Goal: Task Accomplishment & Management: Manage account settings

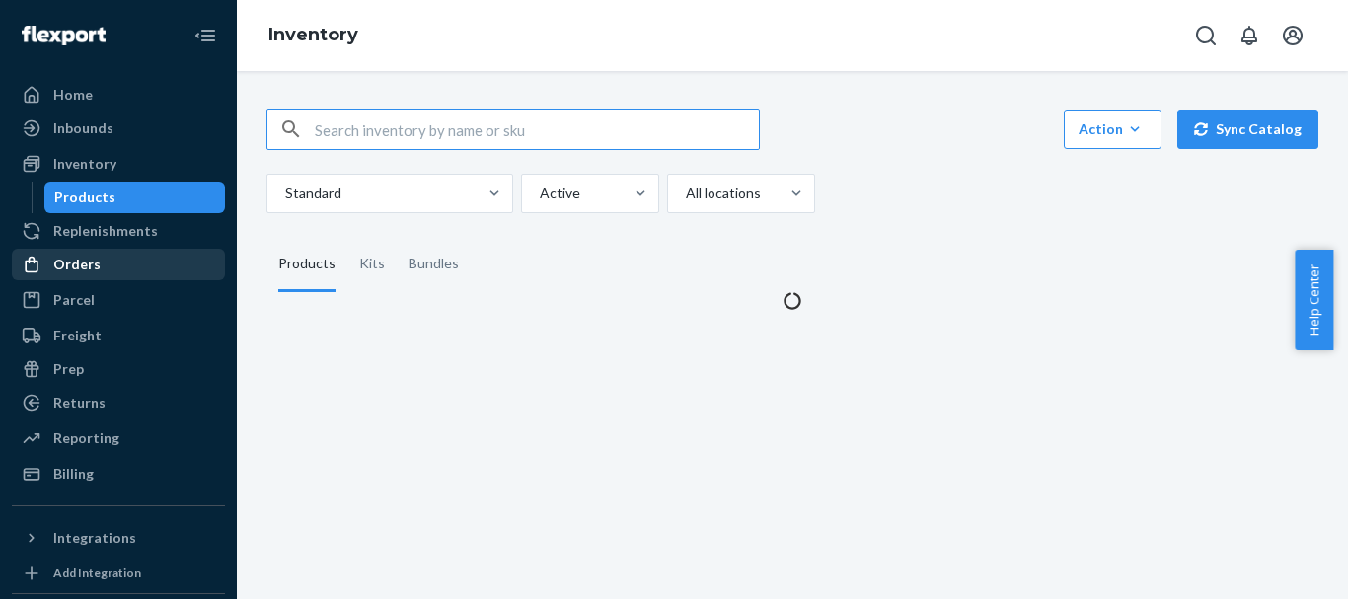
click at [96, 273] on div "Orders" at bounding box center [76, 265] width 47 height 20
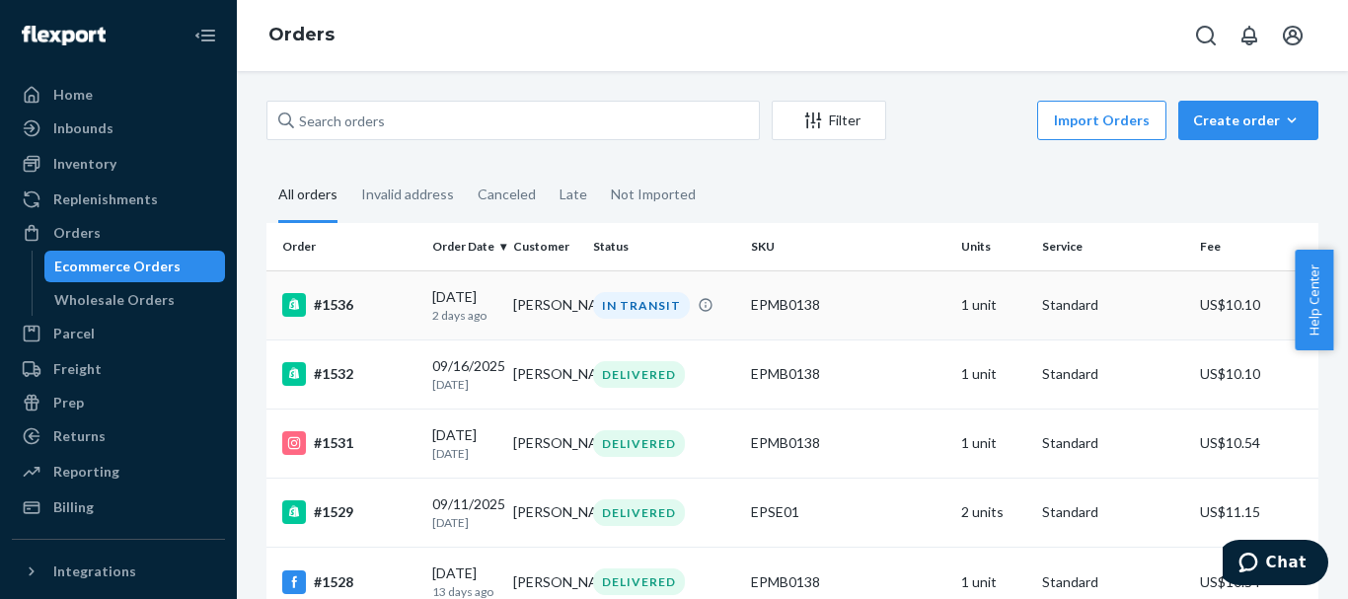
click at [801, 294] on td "EPMB0138" at bounding box center [848, 304] width 210 height 69
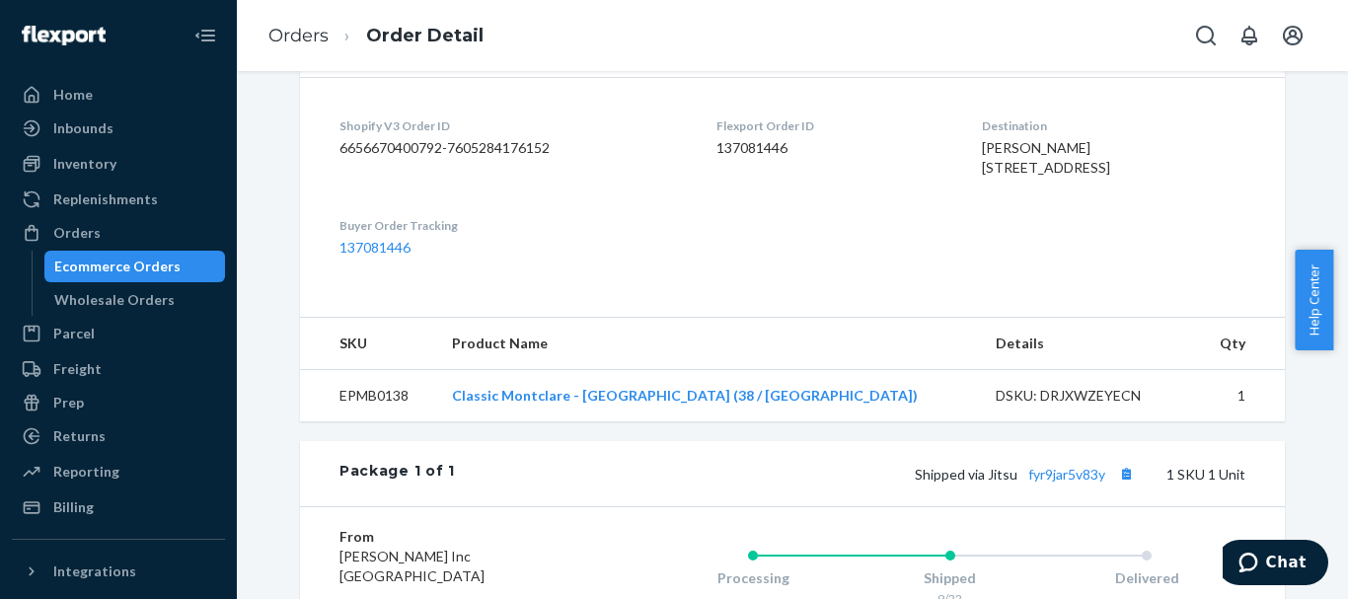
scroll to position [494, 0]
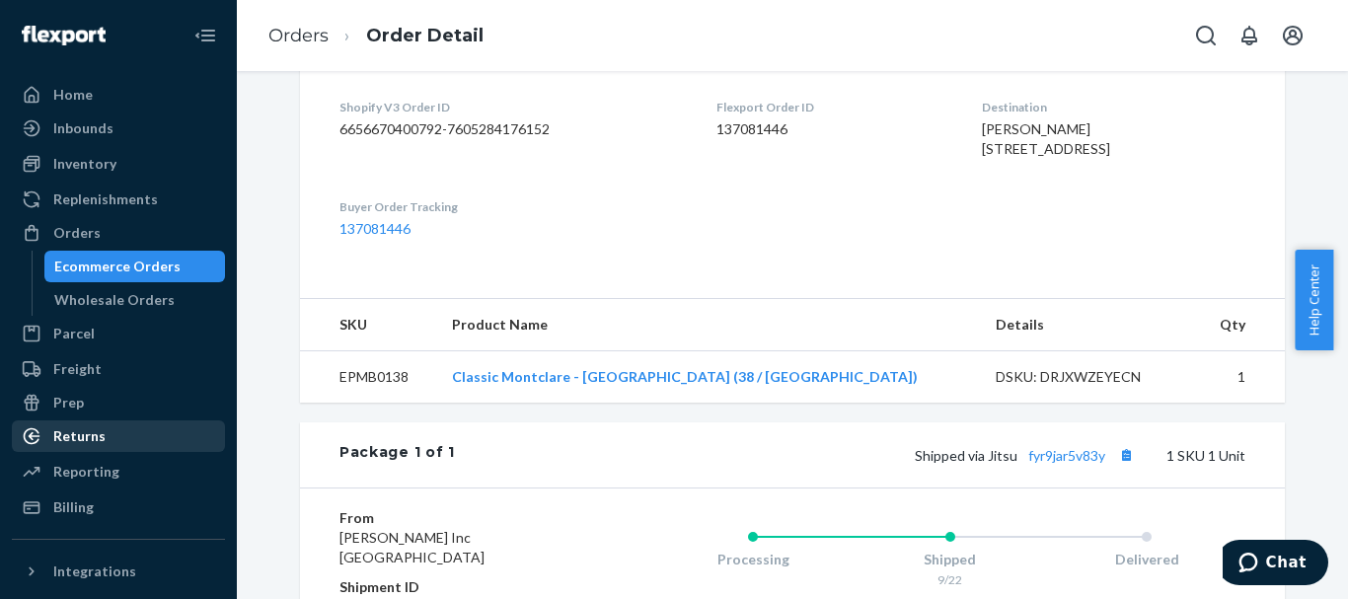
click at [75, 434] on div "Returns" at bounding box center [79, 436] width 52 height 20
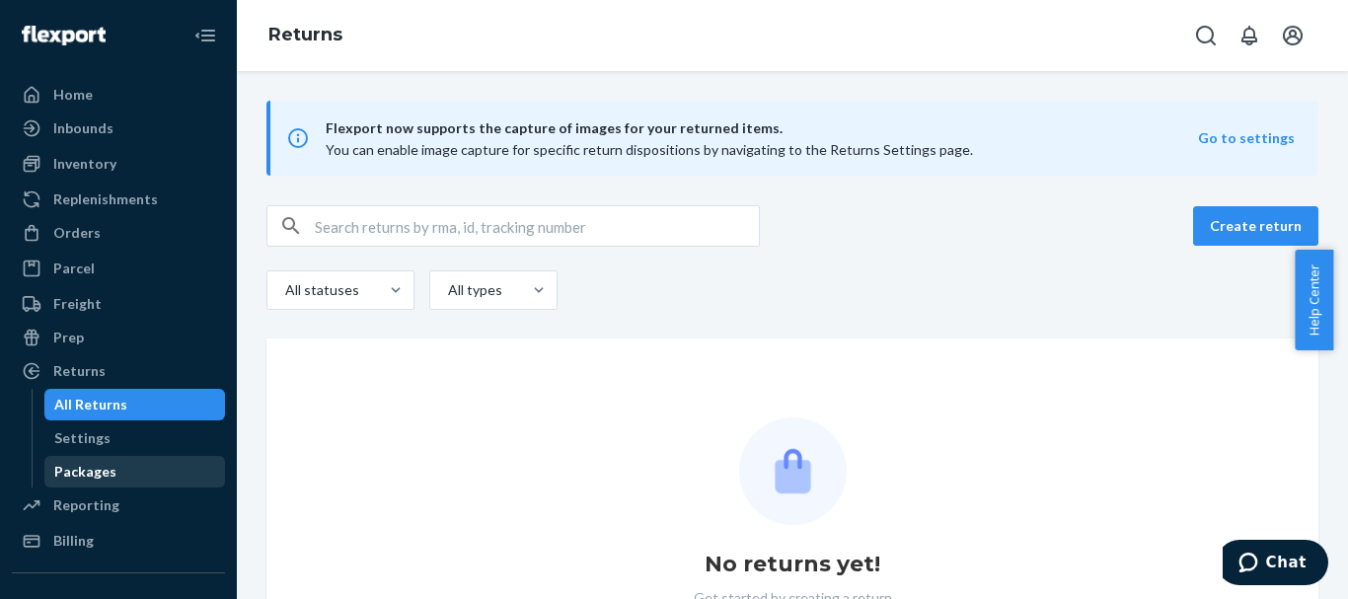
click at [113, 480] on div "Packages" at bounding box center [135, 472] width 178 height 28
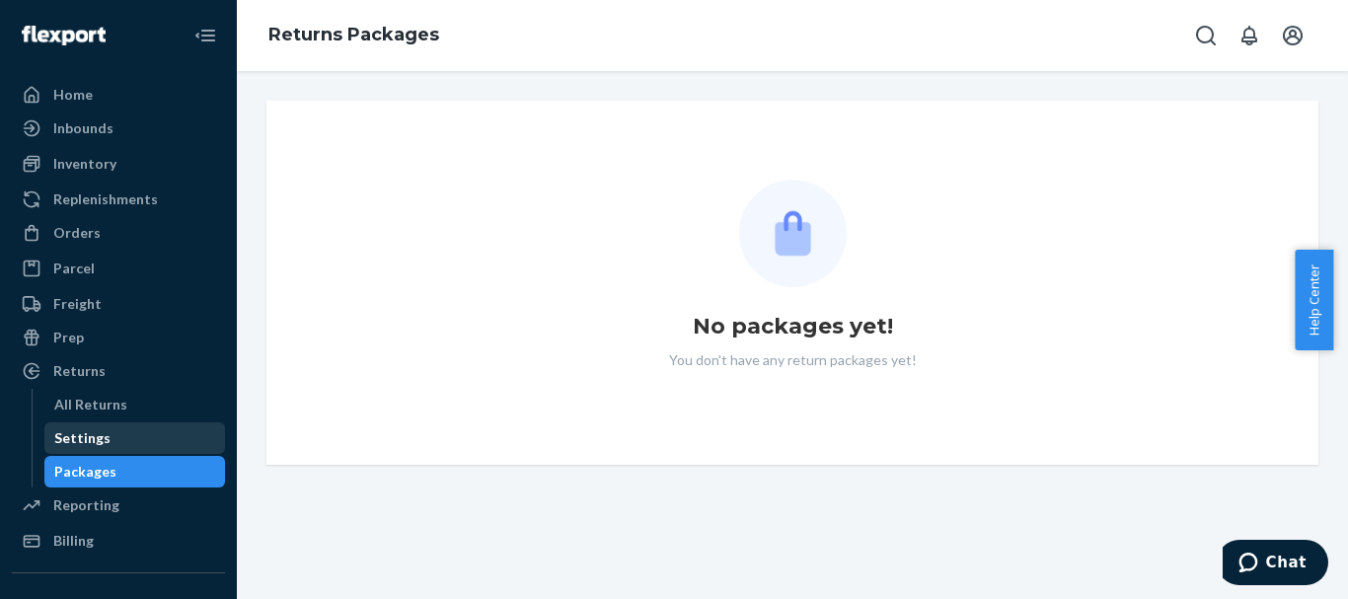
scroll to position [99, 0]
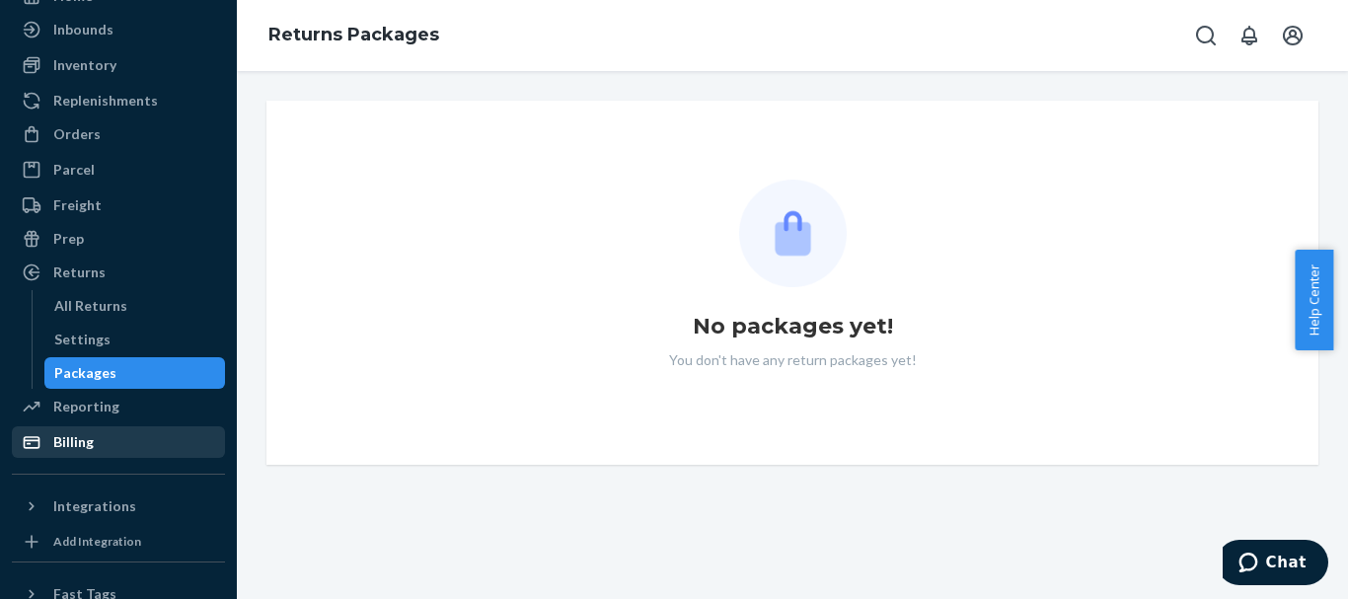
click at [95, 438] on div "Billing" at bounding box center [118, 442] width 209 height 28
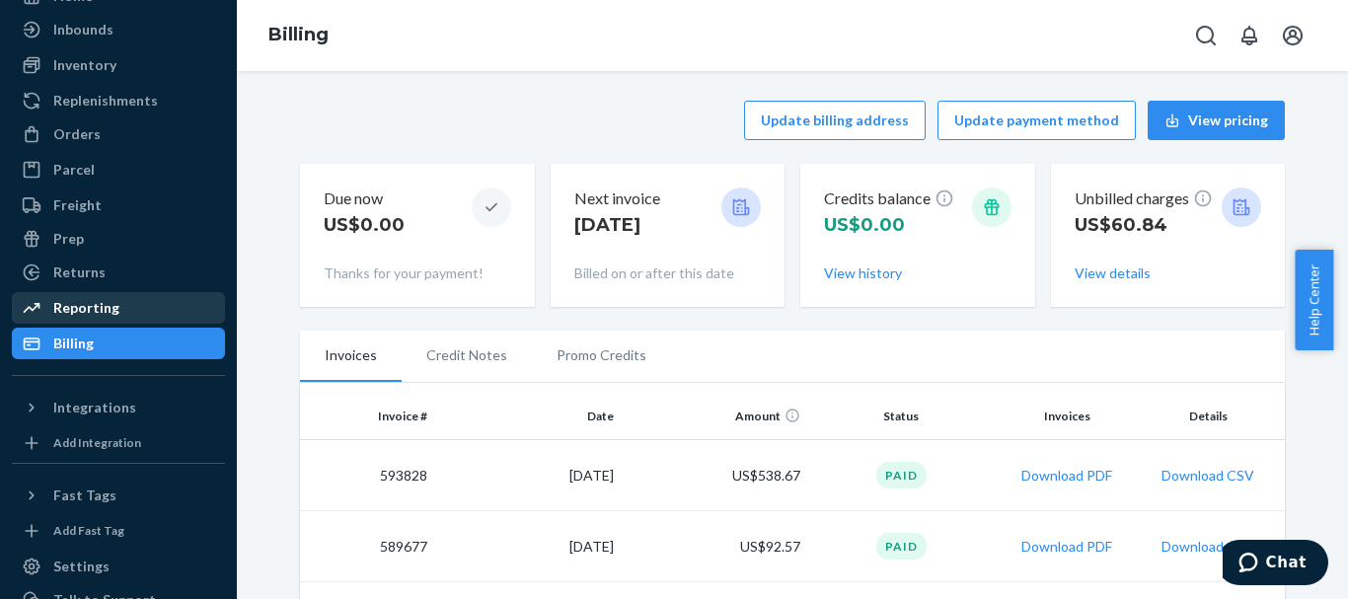
click at [141, 301] on div "Reporting" at bounding box center [118, 308] width 209 height 28
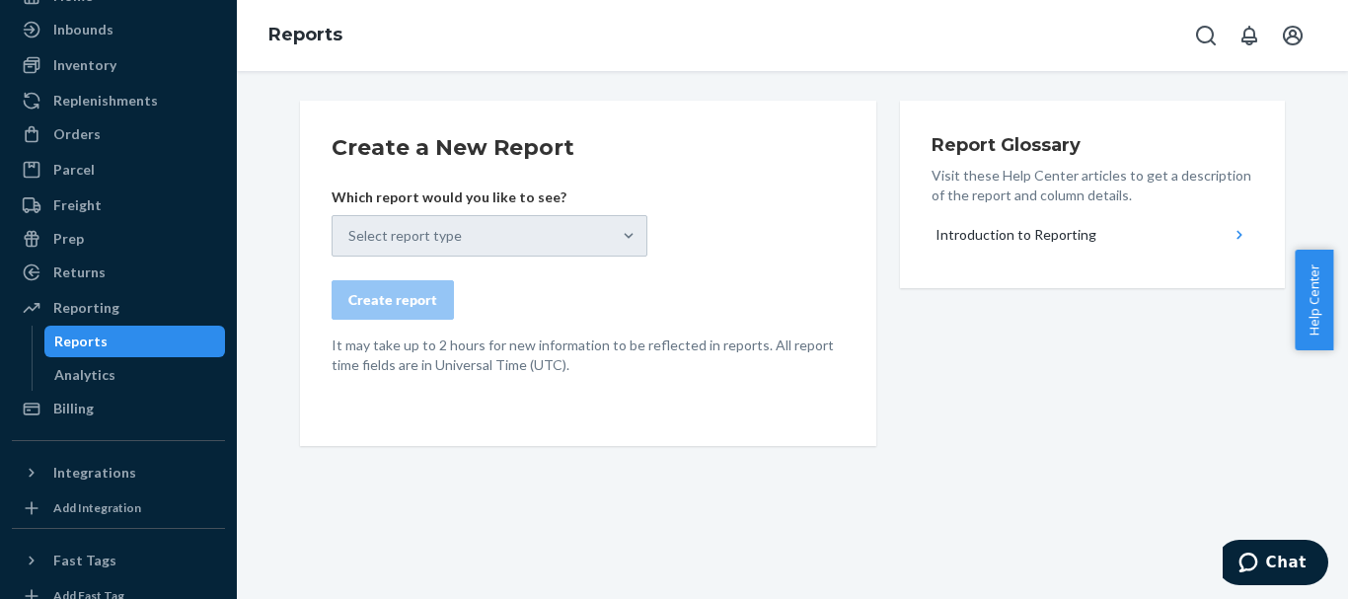
click at [499, 241] on div "Select report type" at bounding box center [490, 235] width 316 height 41
click at [539, 229] on div "Select report type" at bounding box center [490, 235] width 316 height 41
click at [565, 258] on form "Create a New Report Which report would you like to see? Select report type Crea…" at bounding box center [588, 253] width 513 height 243
click at [569, 240] on div "Select report type" at bounding box center [490, 235] width 316 height 41
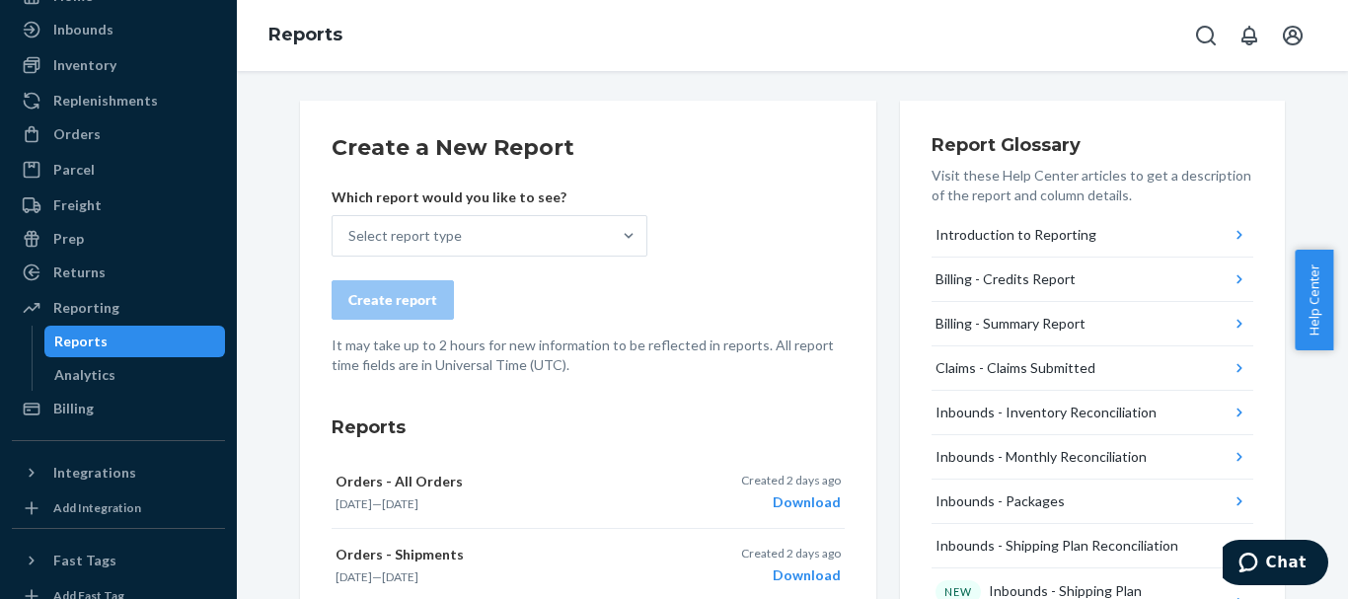
scroll to position [99, 0]
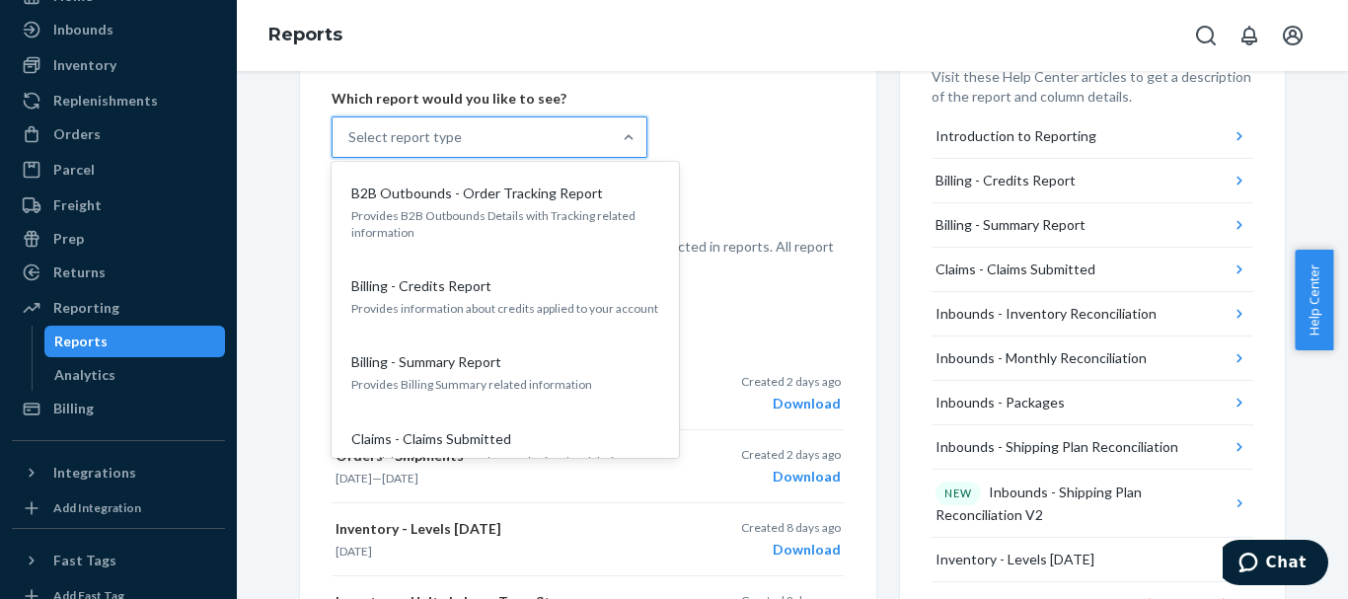
click at [566, 141] on div "Select report type" at bounding box center [472, 136] width 278 height 39
click at [350, 141] on input "option B2B Outbounds - Order Tracking Report focused, 1 of 27. 27 results avail…" at bounding box center [349, 137] width 2 height 20
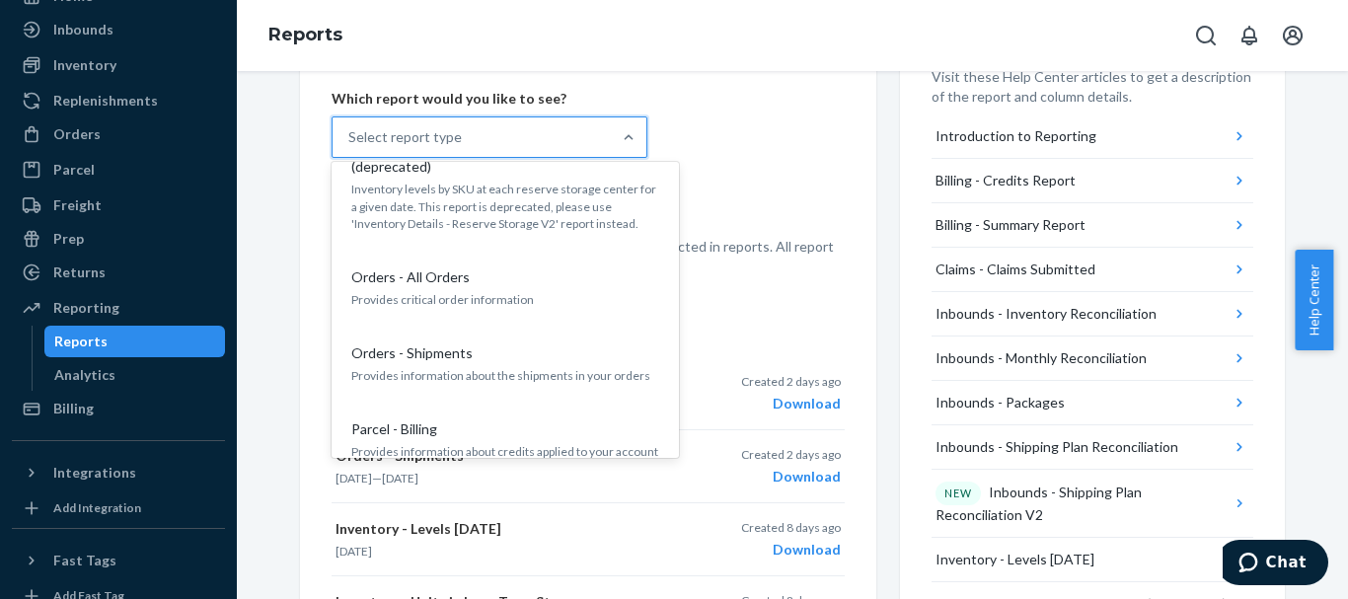
scroll to position [1086, 0]
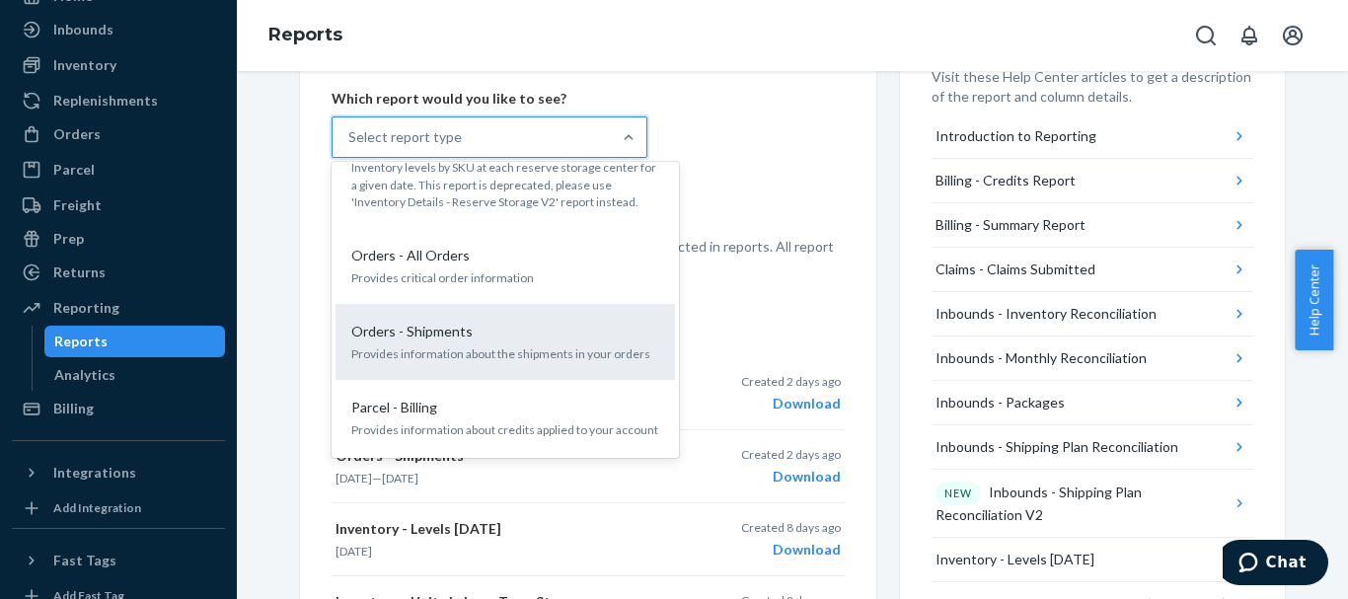
click at [486, 345] on p "Provides information about the shipments in your orders" at bounding box center [505, 353] width 308 height 17
click at [350, 147] on input "option Orders - Shipments focused, 15 of 27. 27 results available. Use Up and D…" at bounding box center [349, 137] width 2 height 20
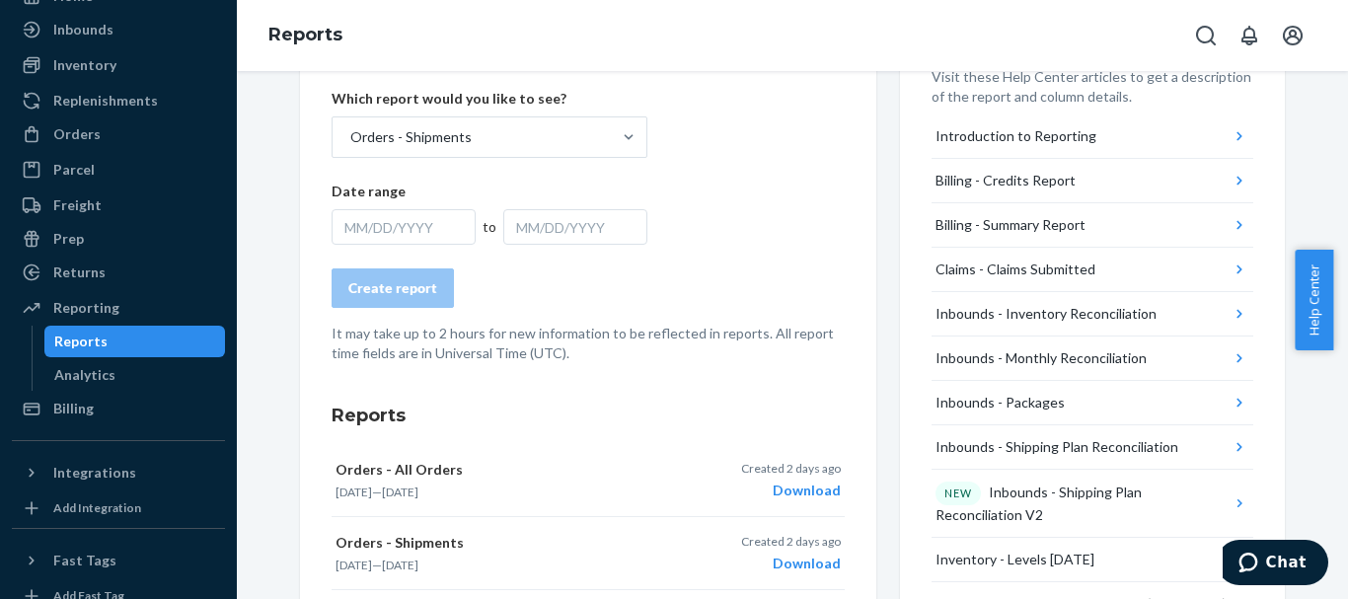
click at [425, 232] on div "MM/DD/YYYY" at bounding box center [404, 227] width 144 height 36
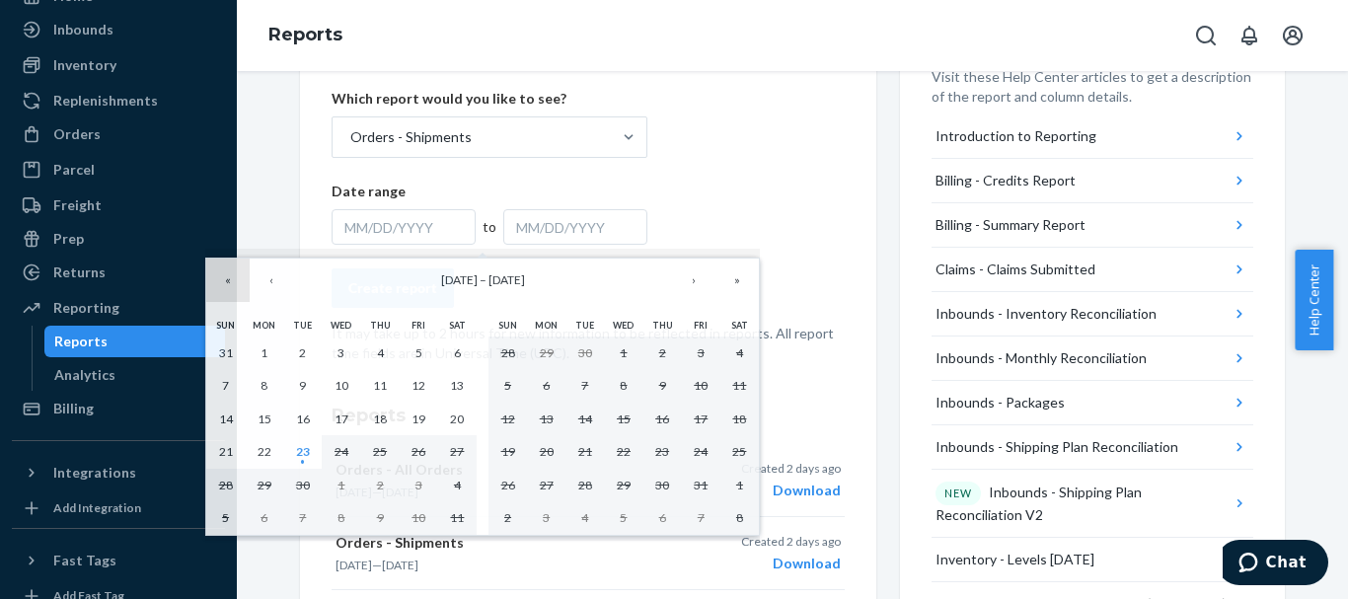
click at [237, 283] on button "«" at bounding box center [227, 280] width 43 height 43
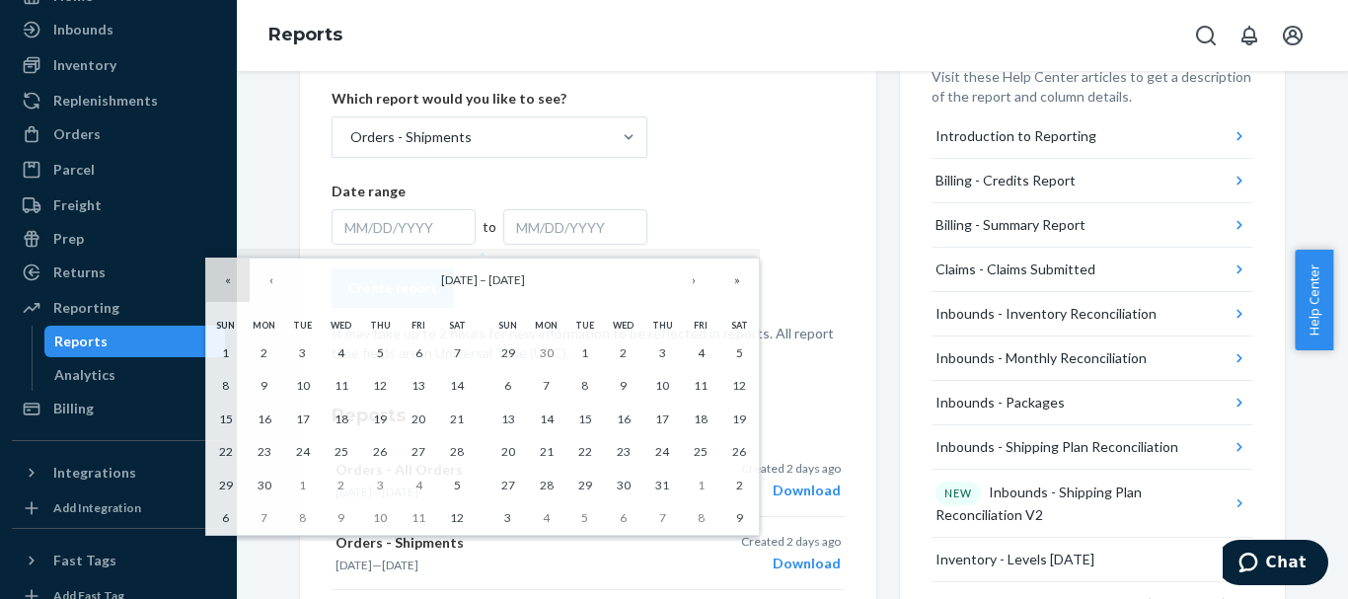
click at [245, 283] on button "«" at bounding box center [227, 280] width 43 height 43
click at [728, 283] on button "»" at bounding box center [737, 280] width 43 height 43
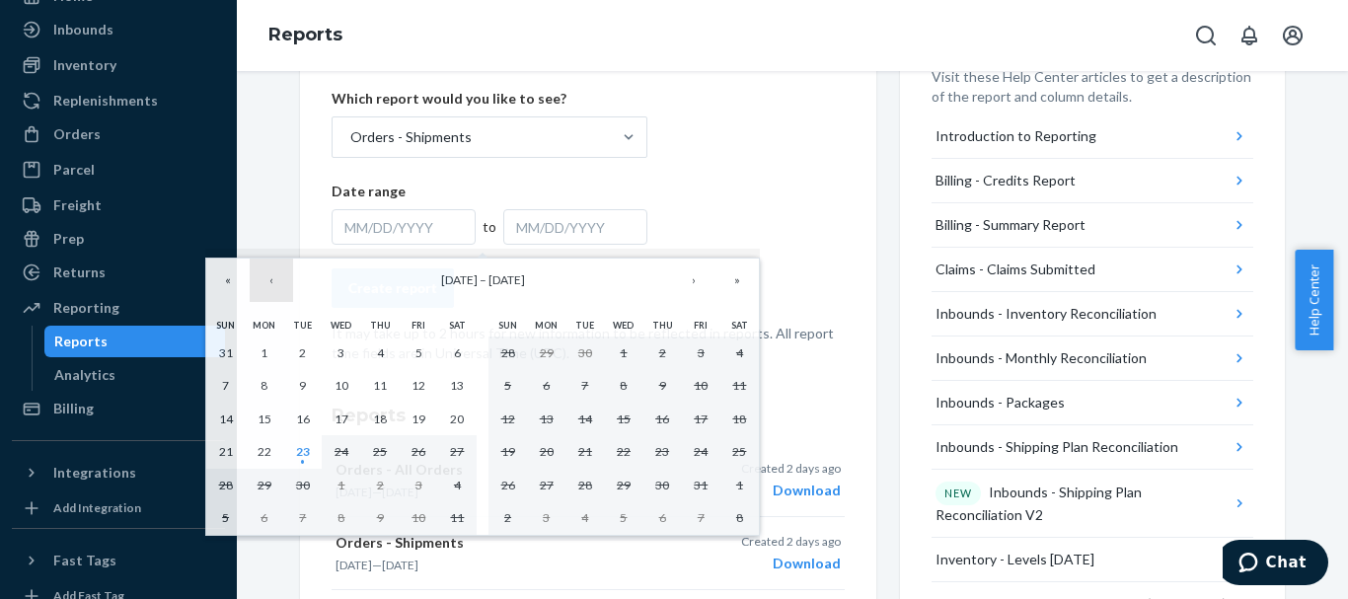
click at [267, 281] on button "‹" at bounding box center [271, 280] width 43 height 43
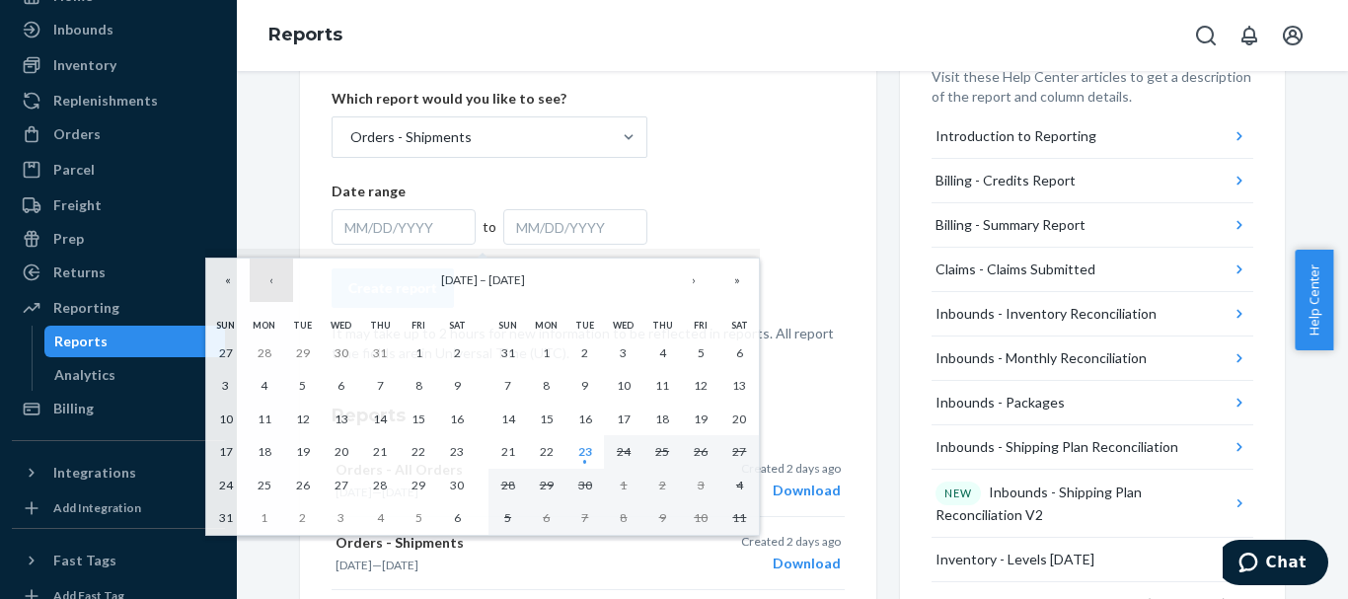
click at [267, 281] on button "‹" at bounding box center [271, 280] width 43 height 43
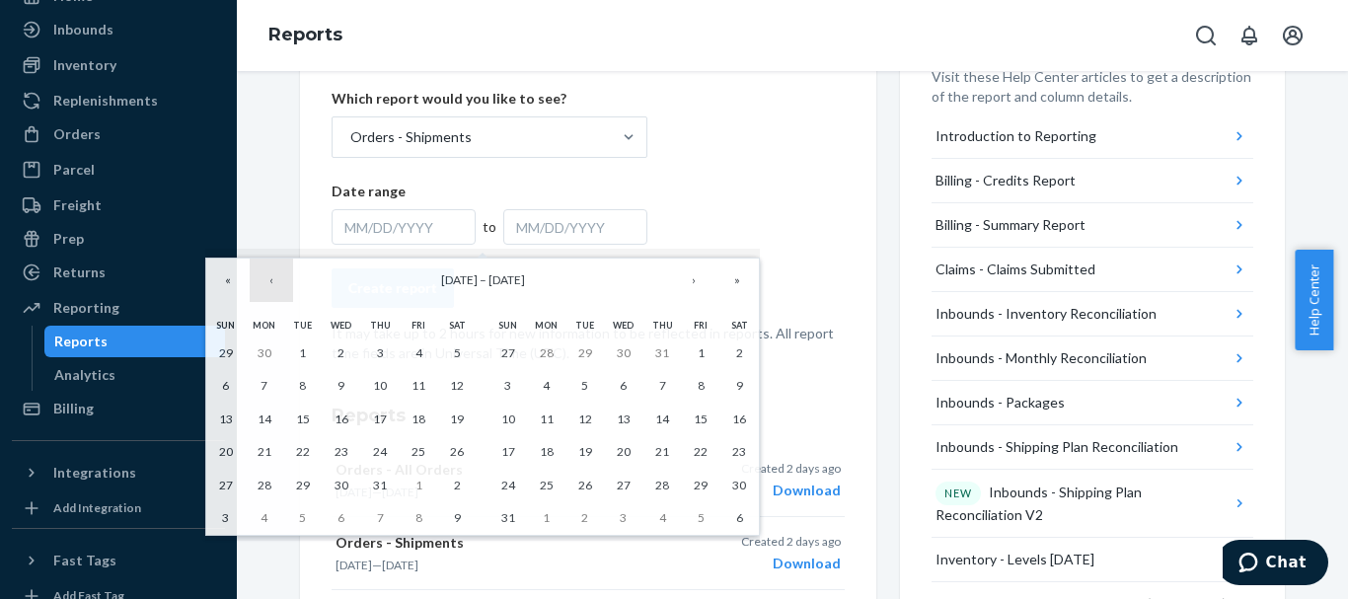
click at [267, 281] on button "‹" at bounding box center [271, 280] width 43 height 43
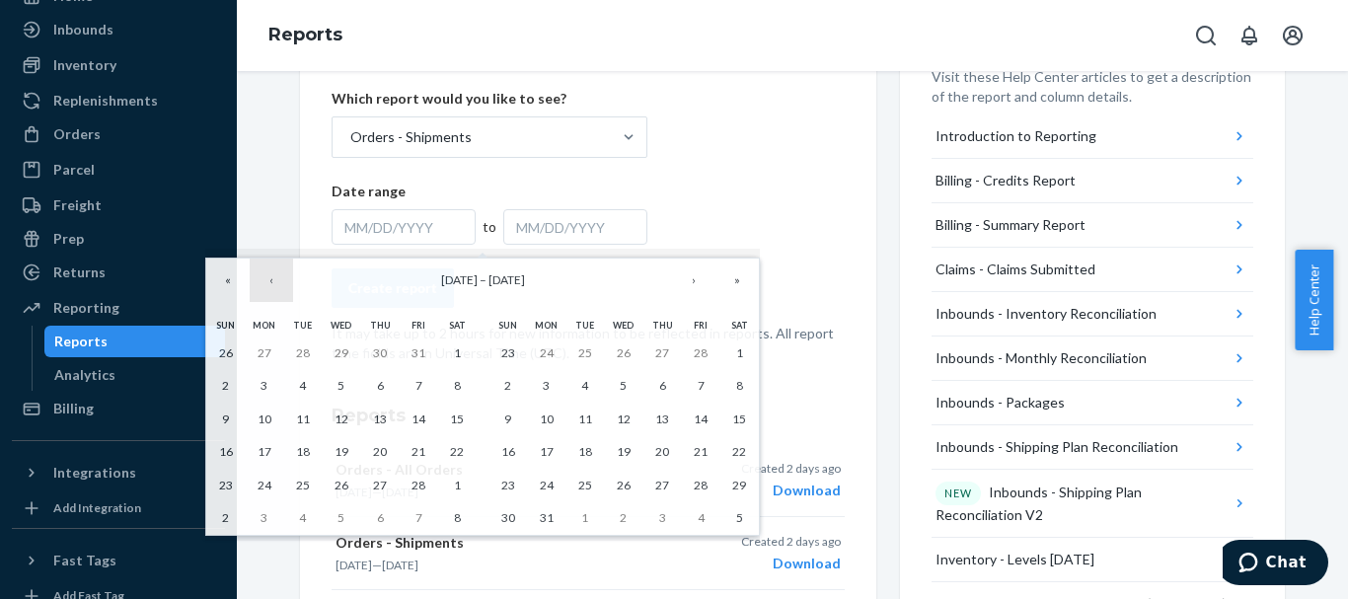
click at [270, 282] on button "‹" at bounding box center [271, 280] width 43 height 43
click at [341, 355] on abbr "1" at bounding box center [341, 352] width 7 height 15
click at [700, 284] on button "›" at bounding box center [693, 280] width 43 height 43
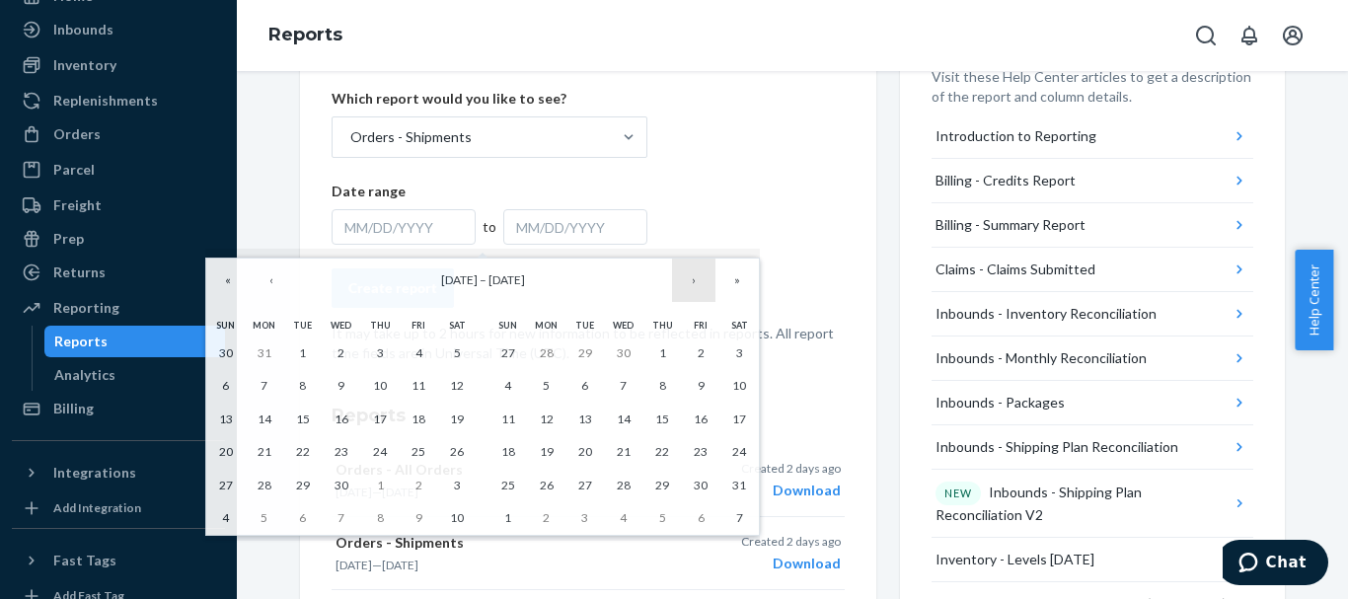
click at [700, 284] on button "›" at bounding box center [693, 280] width 43 height 43
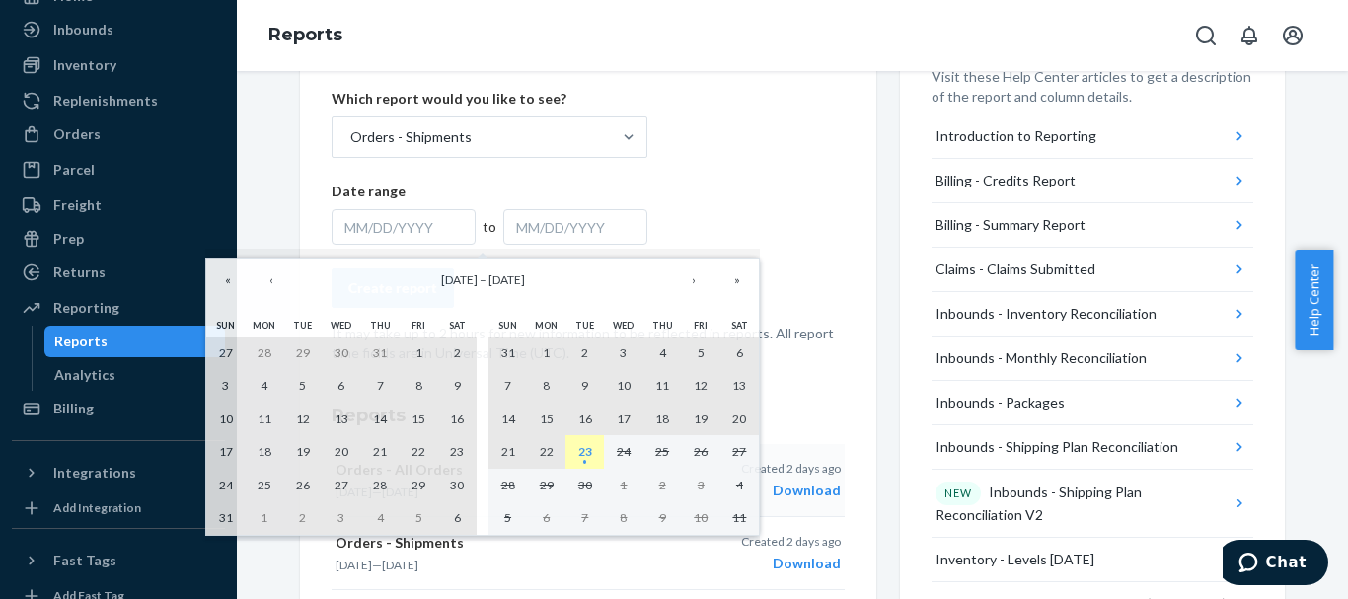
click at [581, 455] on abbr "23" at bounding box center [585, 451] width 14 height 15
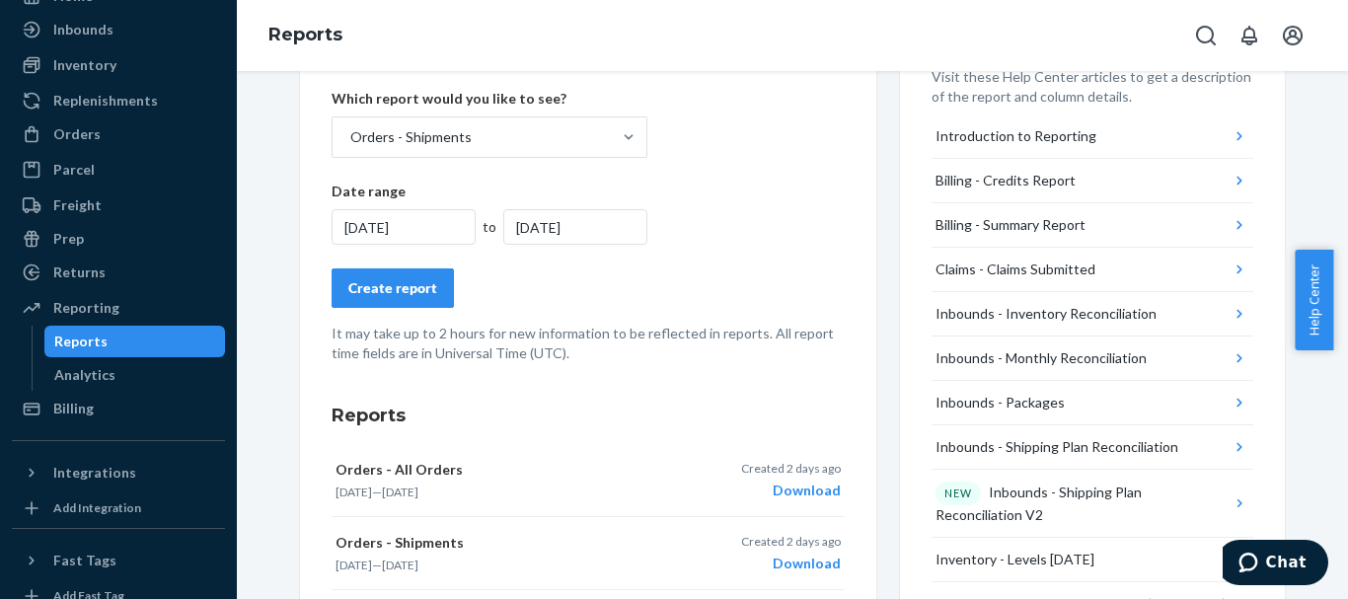
click at [429, 298] on button "Create report" at bounding box center [393, 287] width 122 height 39
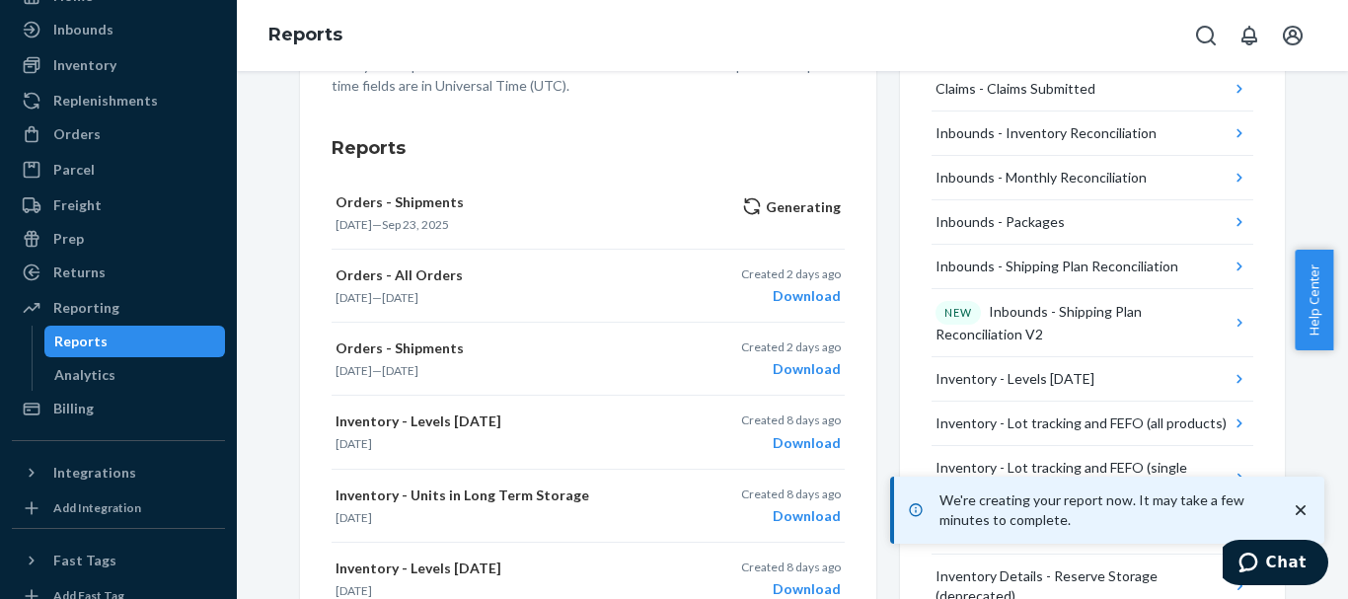
scroll to position [296, 0]
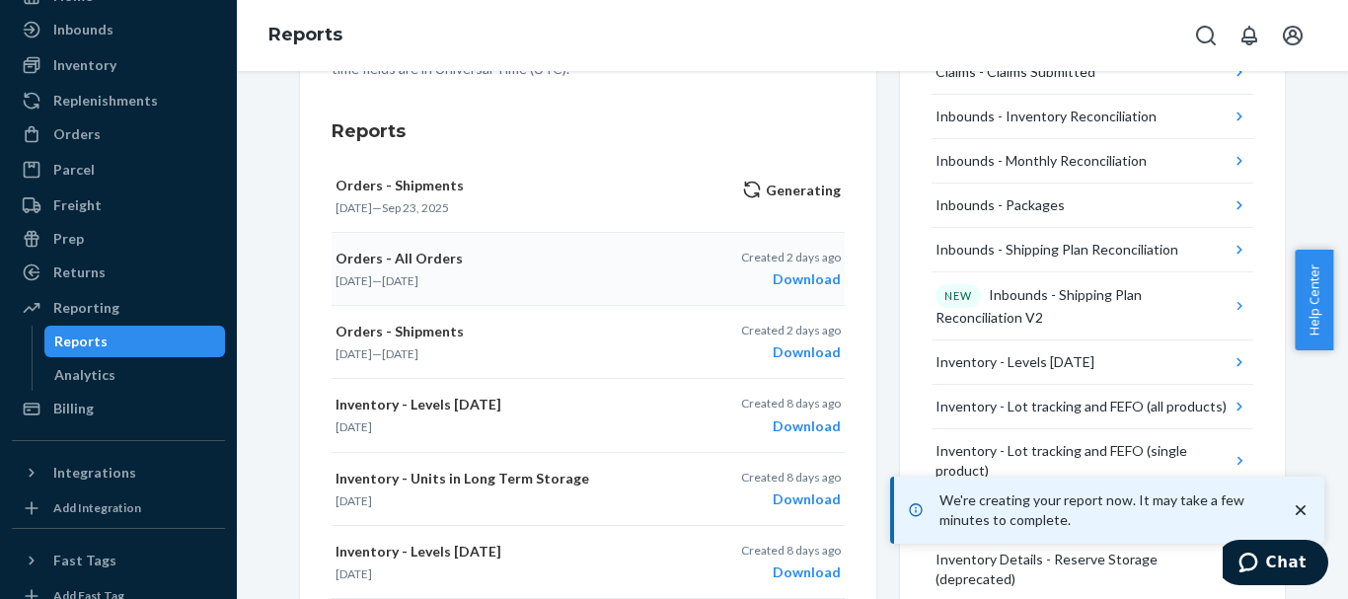
click at [794, 280] on div "Download" at bounding box center [791, 279] width 100 height 20
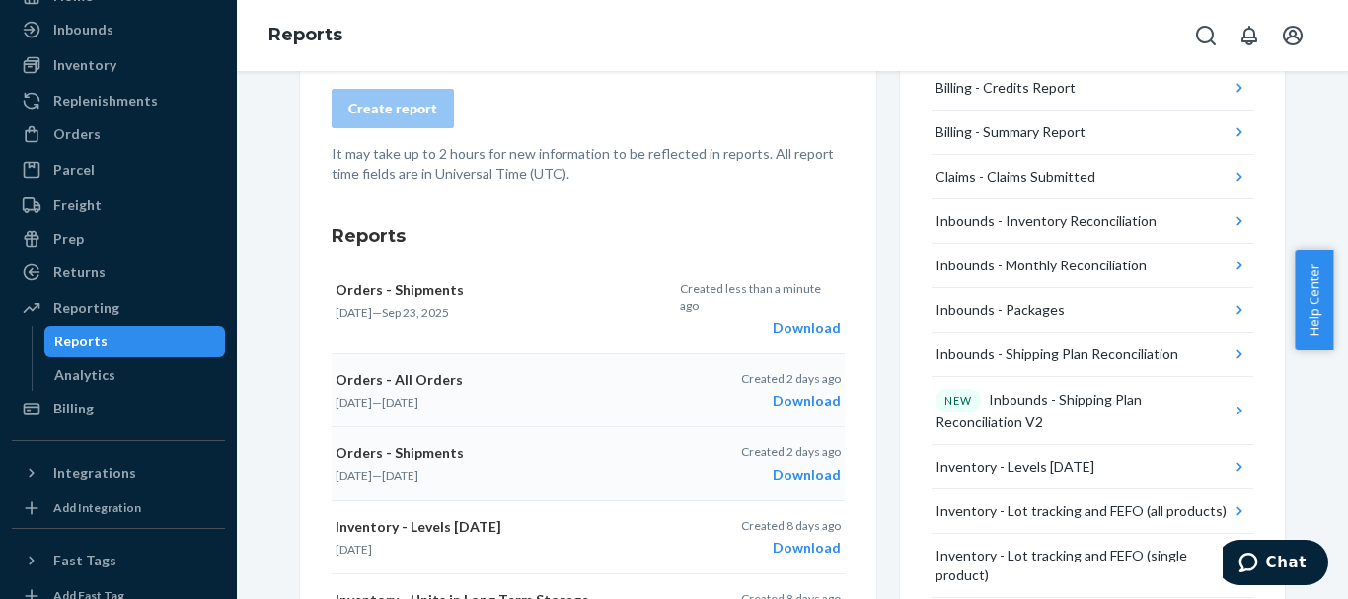
scroll to position [99, 0]
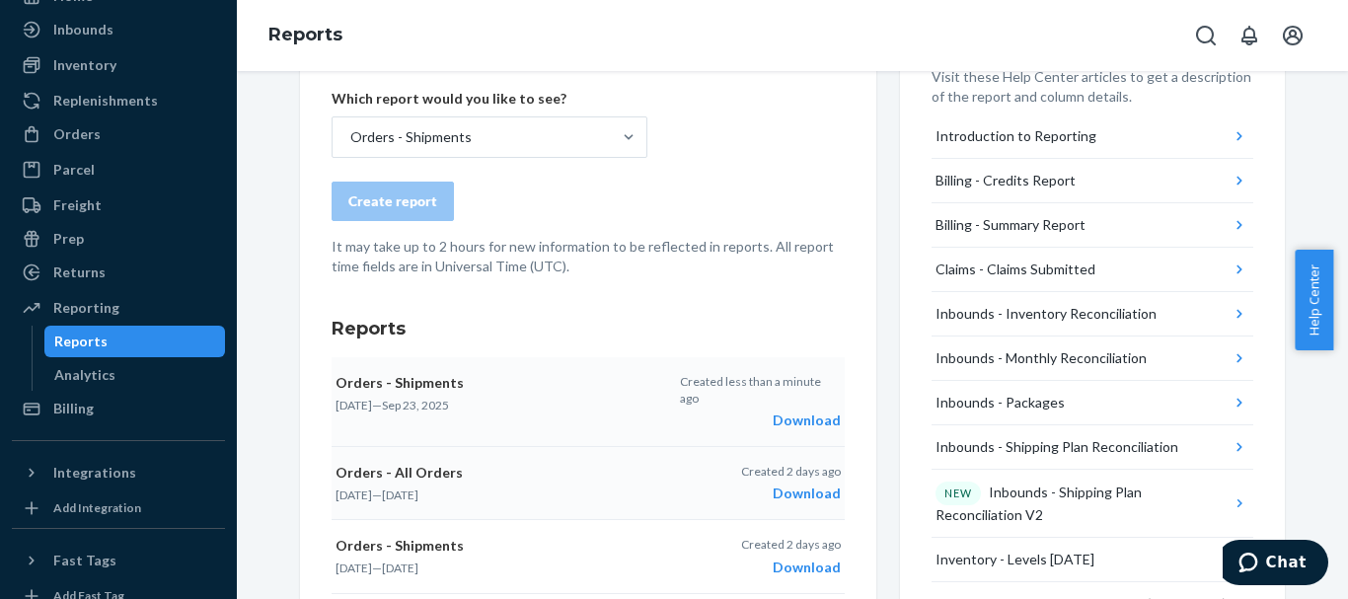
click at [818, 411] on div "Download" at bounding box center [760, 421] width 161 height 20
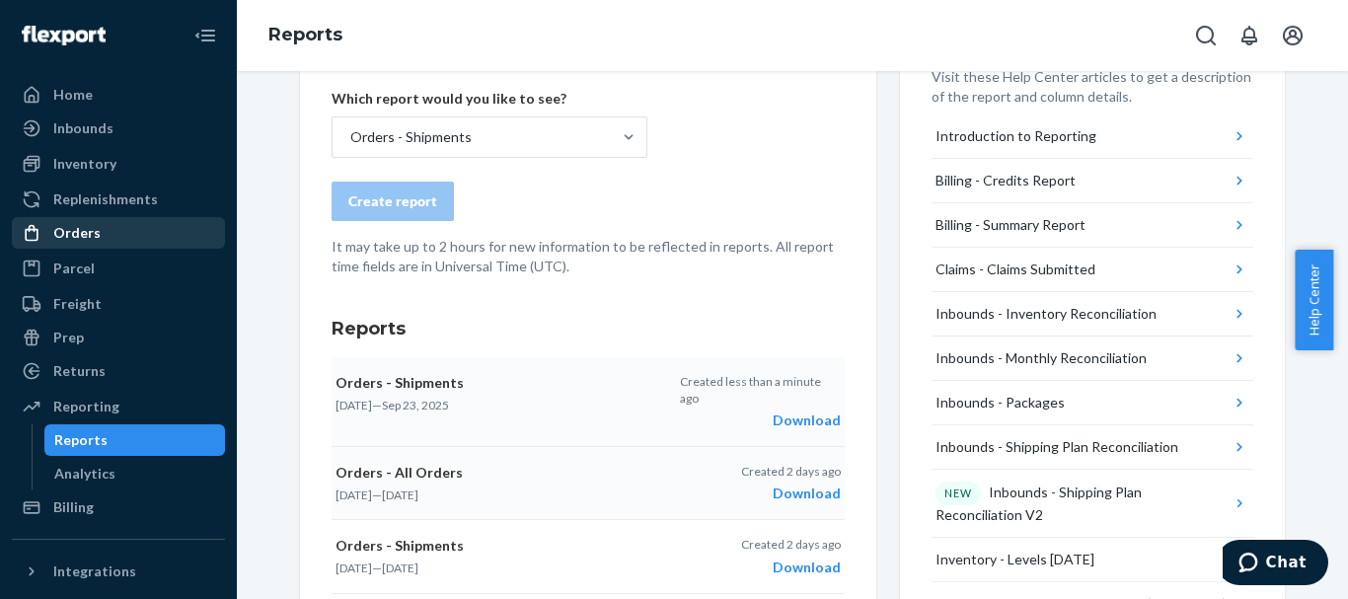
click at [69, 229] on div "Orders" at bounding box center [76, 233] width 47 height 20
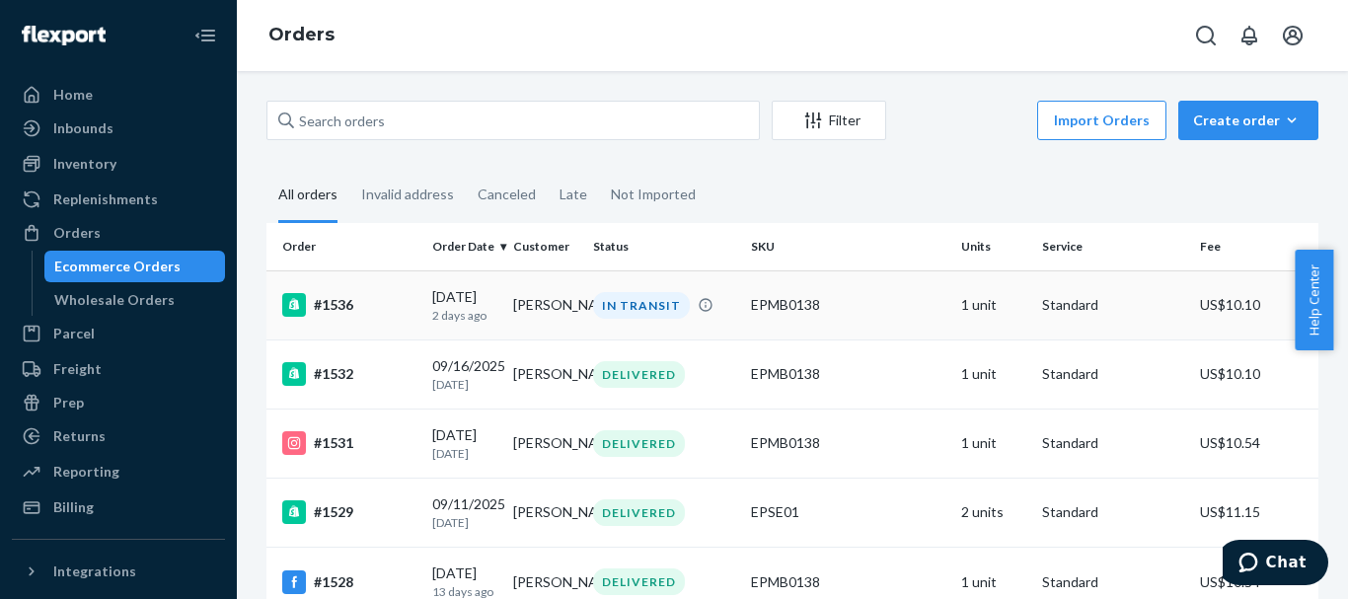
click at [535, 305] on td "[PERSON_NAME]" at bounding box center [545, 304] width 81 height 69
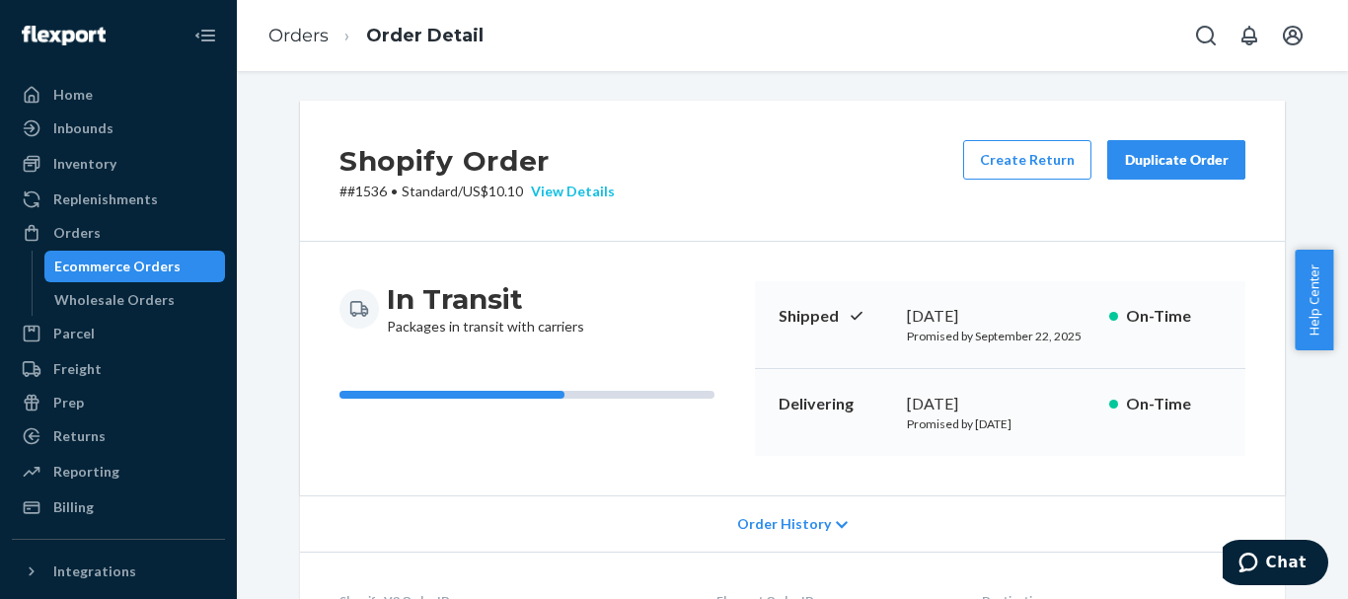
click at [567, 199] on div "View Details" at bounding box center [569, 192] width 92 height 20
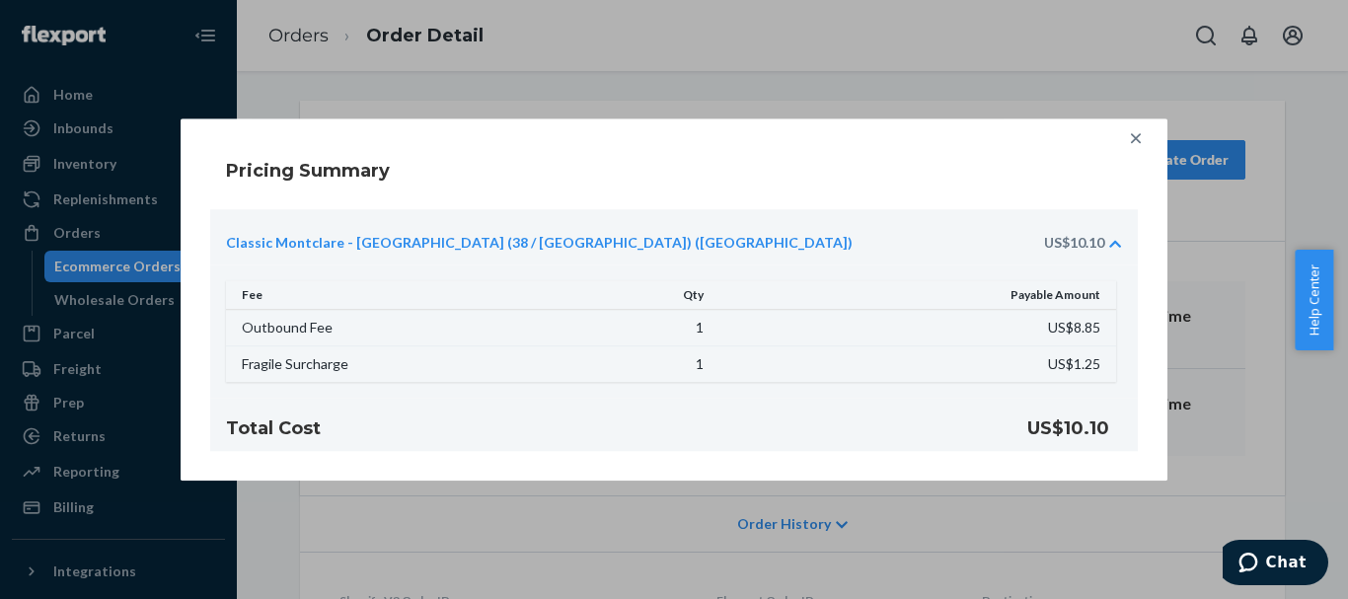
click at [1141, 139] on icon at bounding box center [1136, 138] width 20 height 20
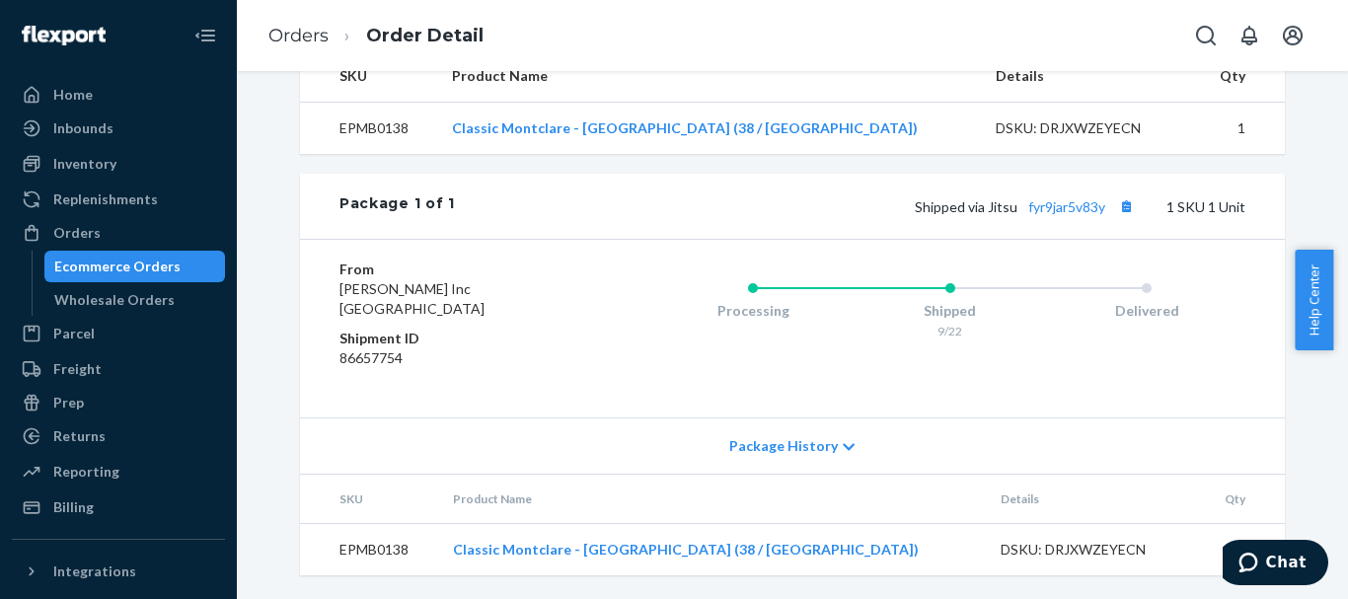
scroll to position [782, 0]
click at [827, 454] on div "Package History" at bounding box center [792, 446] width 985 height 56
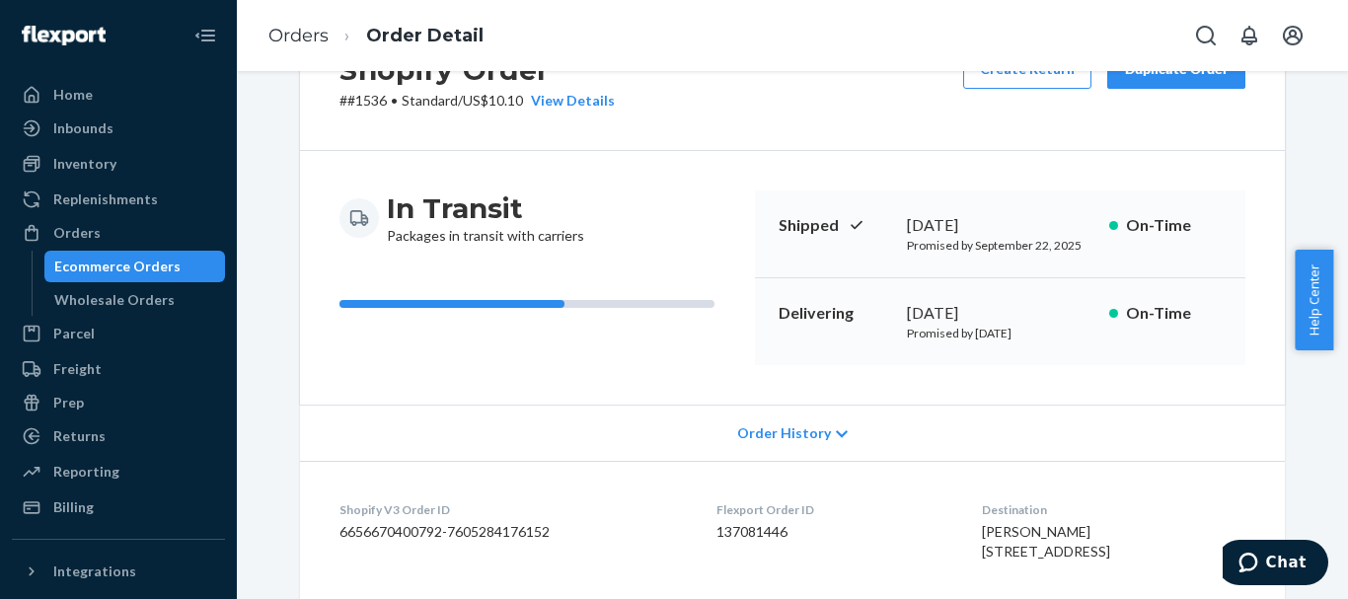
scroll to position [0, 0]
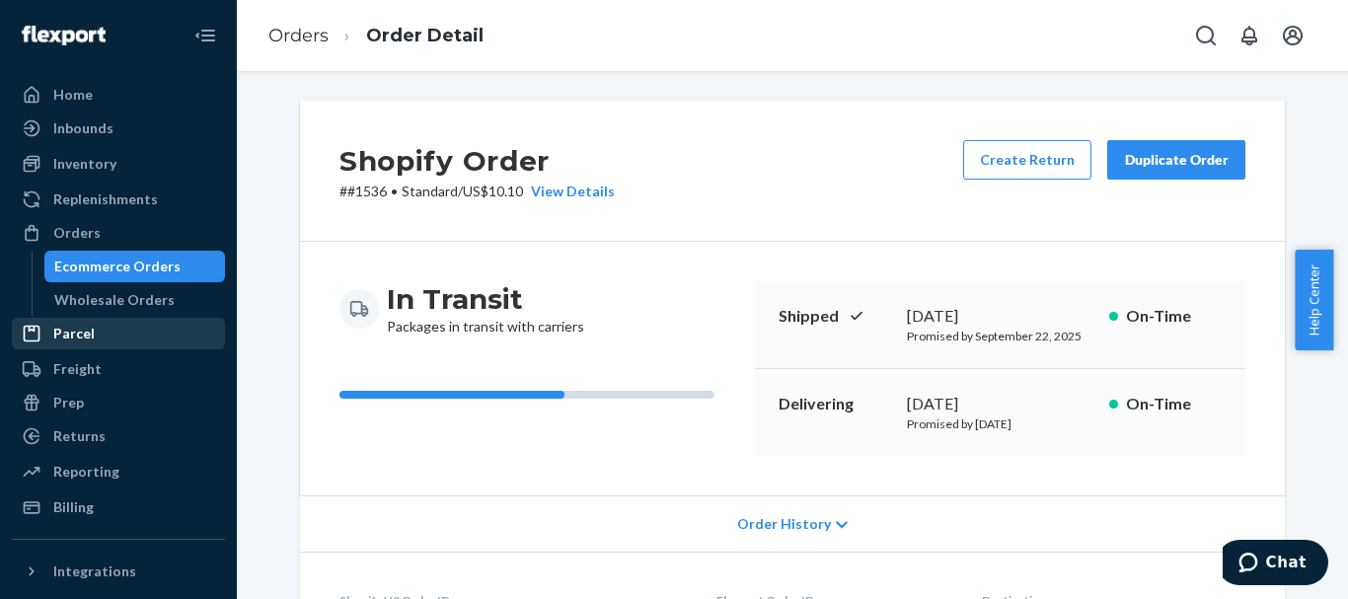
click at [83, 333] on div "Parcel" at bounding box center [73, 334] width 41 height 20
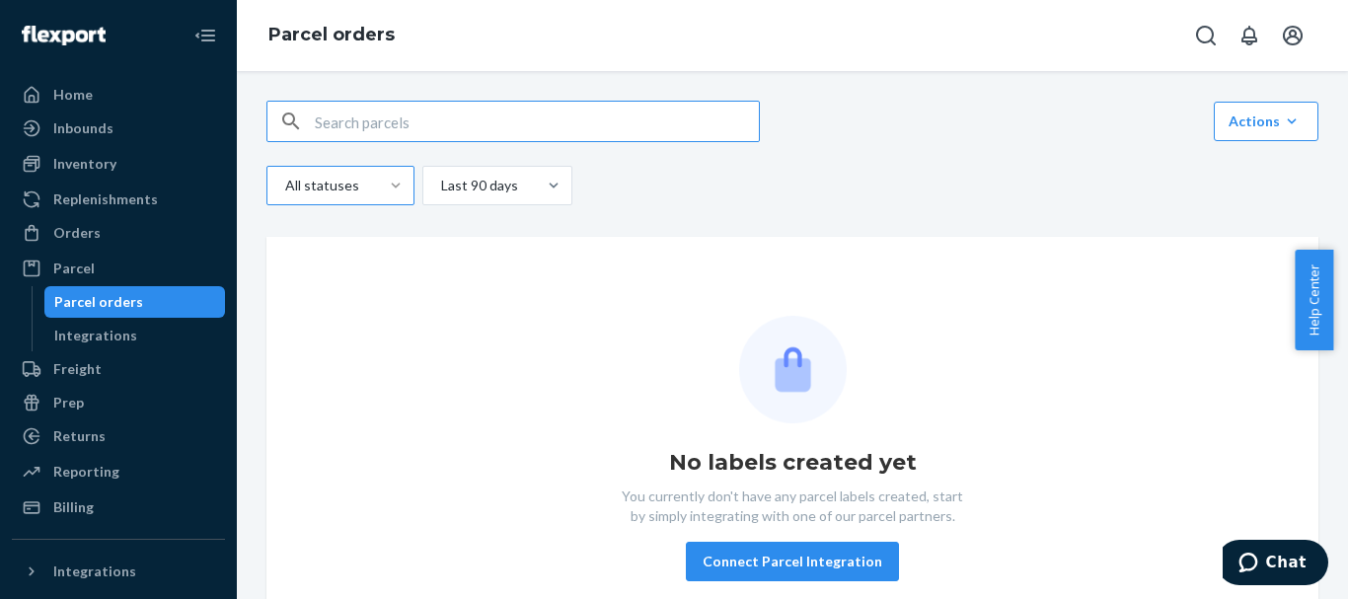
click at [378, 180] on div at bounding box center [396, 186] width 36 height 20
click at [285, 180] on input "All statuses" at bounding box center [284, 186] width 2 height 20
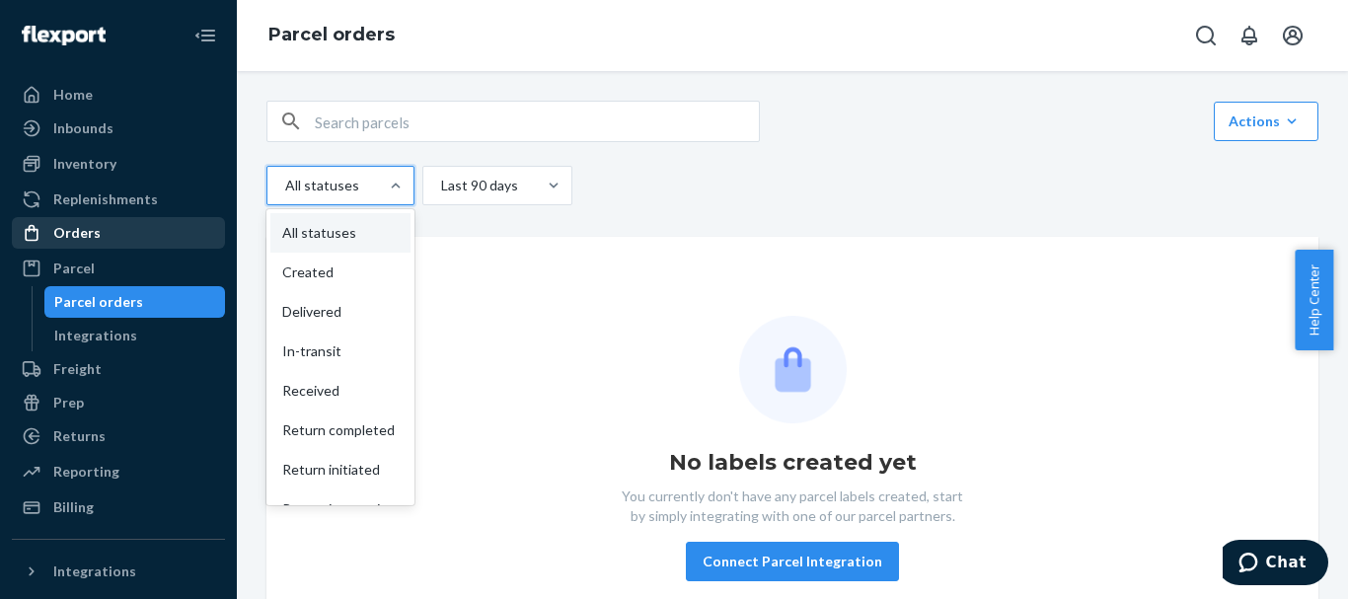
click at [86, 235] on div "Orders" at bounding box center [76, 233] width 47 height 20
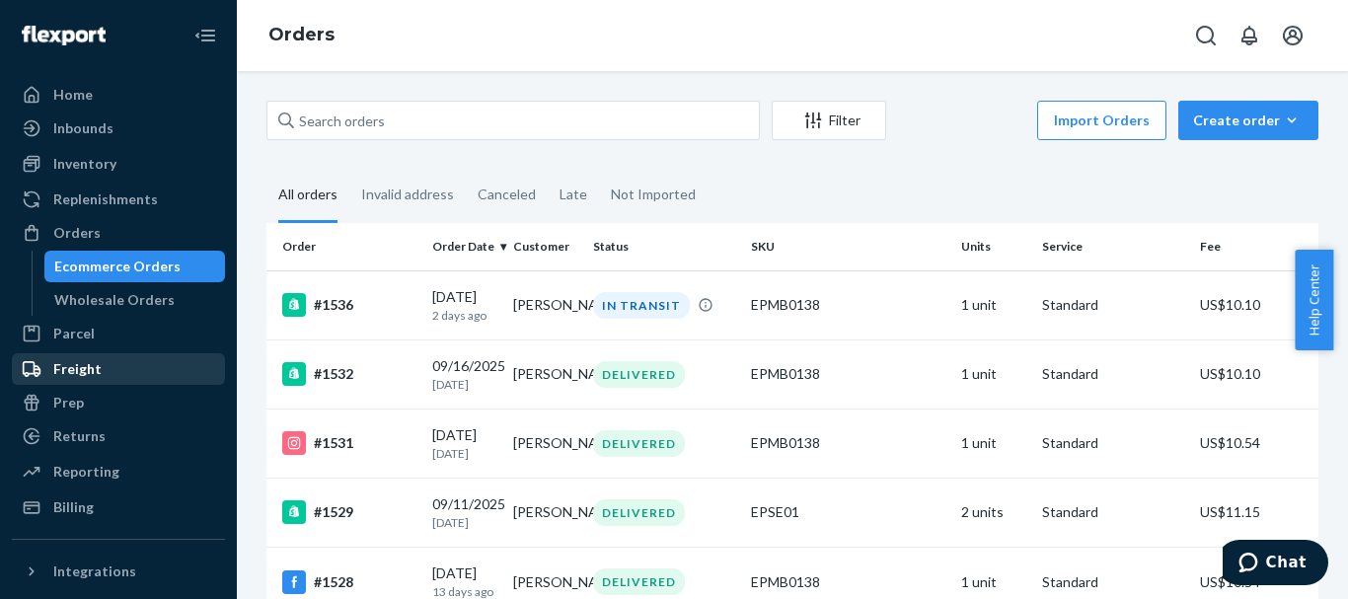
click at [90, 362] on div "Freight" at bounding box center [77, 369] width 48 height 20
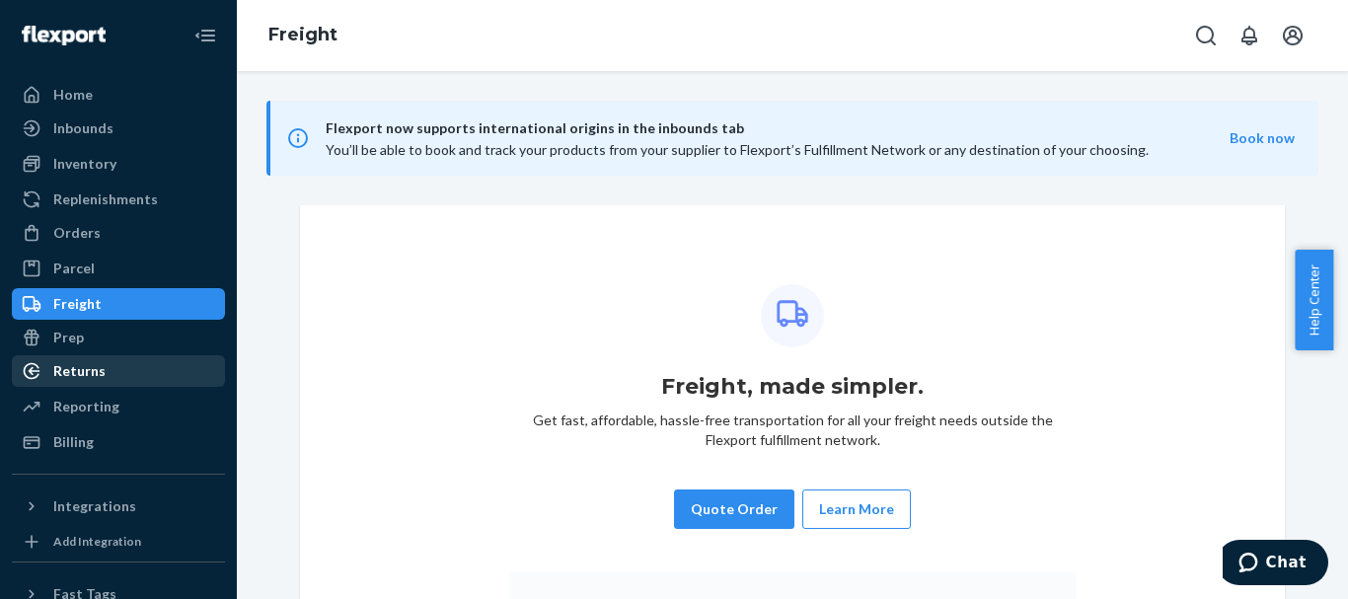
click at [82, 369] on div "Returns" at bounding box center [79, 371] width 52 height 20
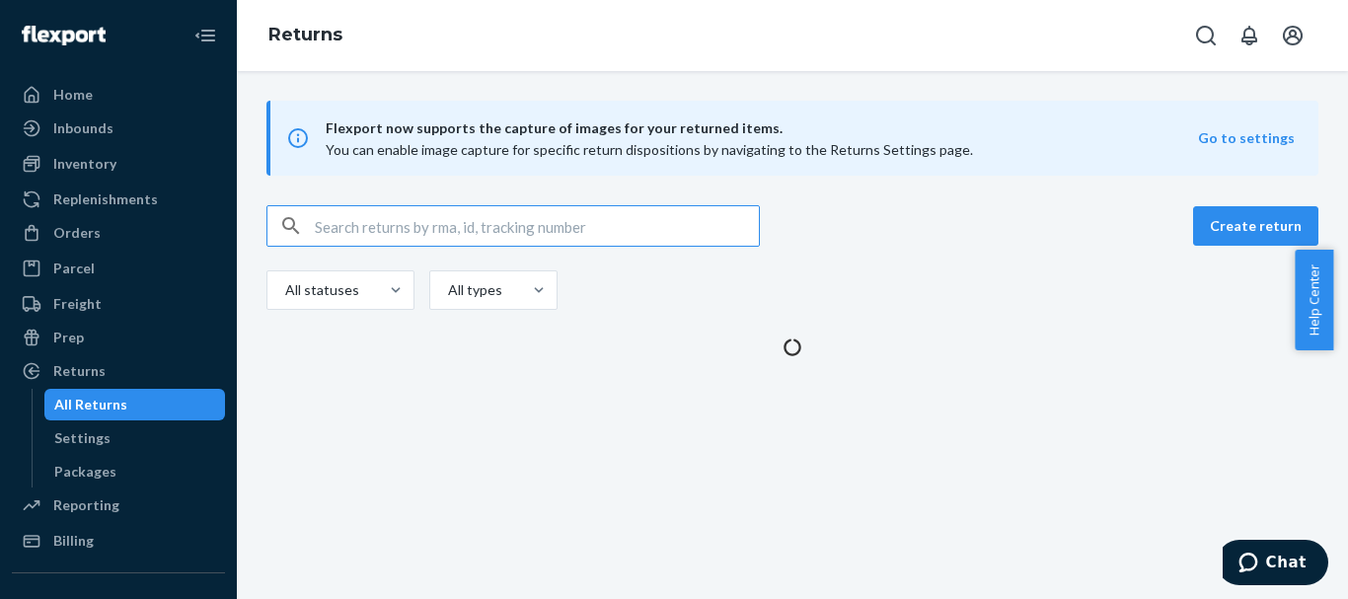
scroll to position [197, 0]
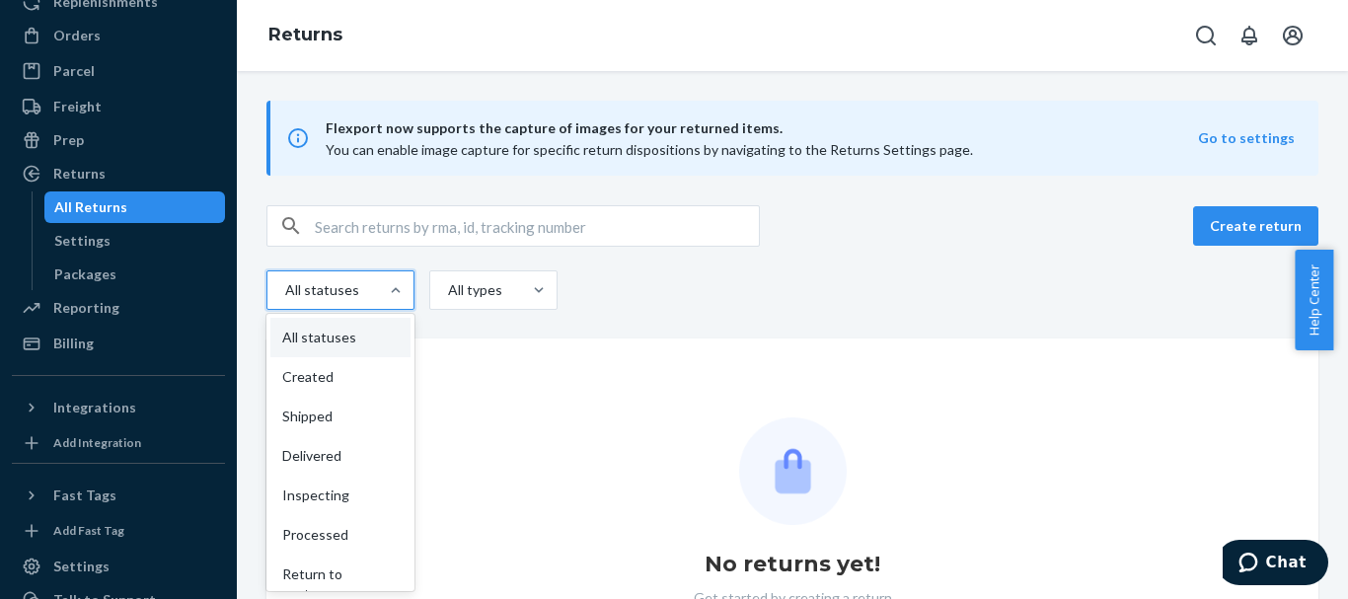
click at [370, 293] on div "All statuses" at bounding box center [322, 290] width 111 height 36
click at [261, 290] on input "option All statuses focused, 1 of 9. 9 results available. Use Up and Down to ch…" at bounding box center [261, 290] width 0 height 0
click at [361, 335] on div "All statuses" at bounding box center [340, 337] width 140 height 39
click at [261, 290] on input "option All statuses focused, 1 of 9. 9 results available. Use Up and Down to ch…" at bounding box center [261, 290] width 0 height 0
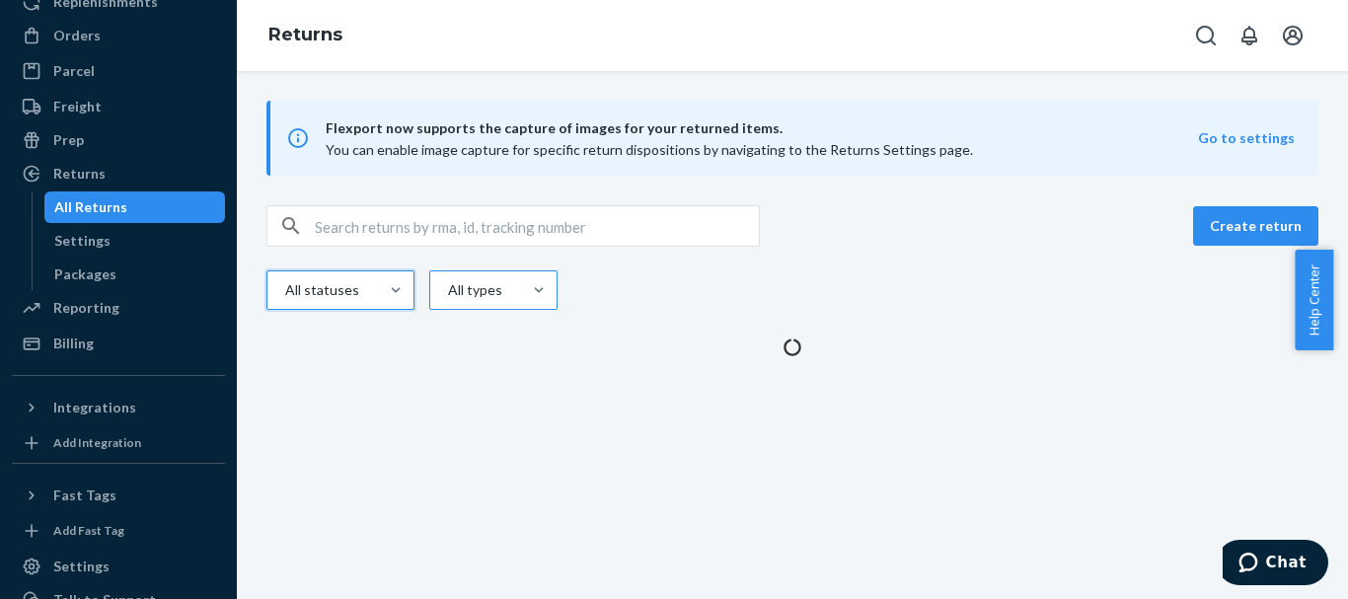
click at [506, 290] on div "All types" at bounding box center [475, 290] width 91 height 36
click at [404, 290] on input "All types" at bounding box center [404, 290] width 0 height 0
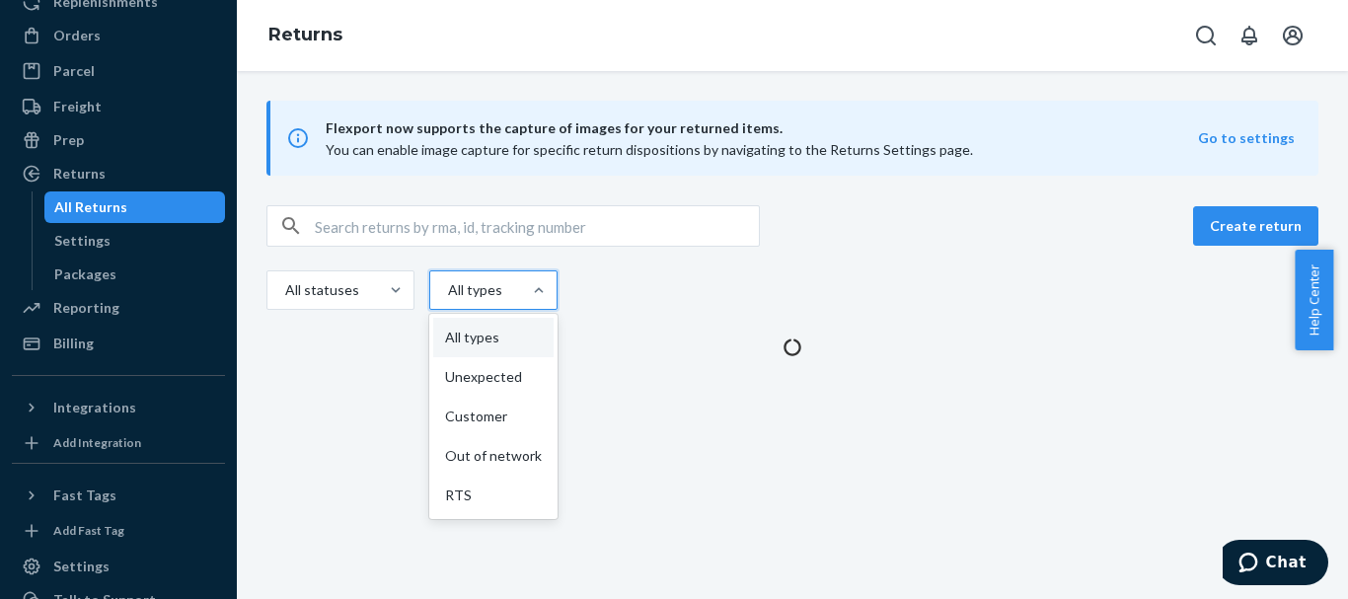
click at [649, 290] on div "All statuses option All types focused, 1 of 5. 5 results available. Use Up and …" at bounding box center [793, 292] width 1052 height 44
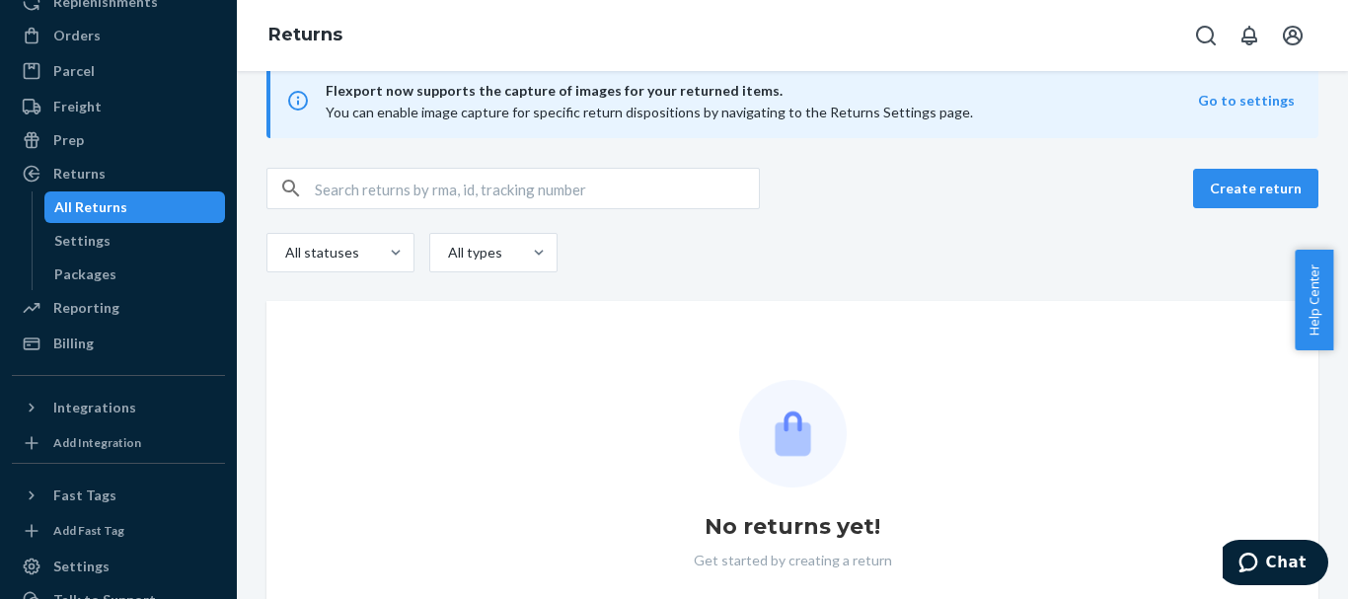
scroll to position [0, 0]
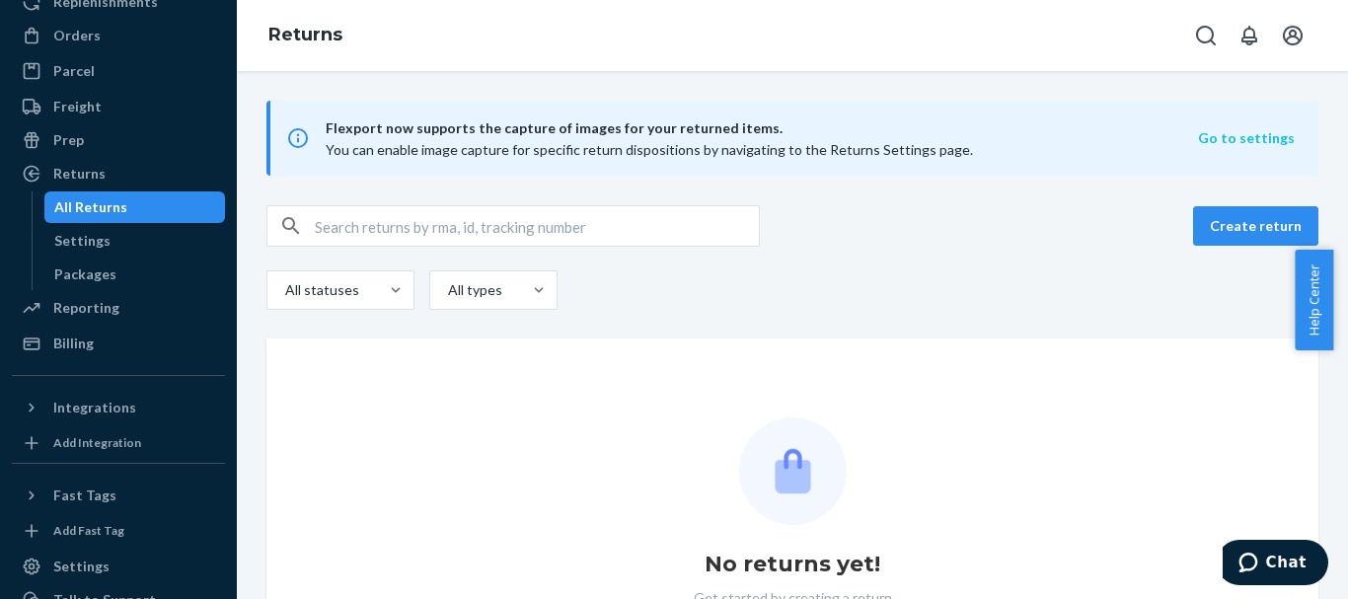
click at [1238, 131] on button "Go to settings" at bounding box center [1246, 138] width 97 height 20
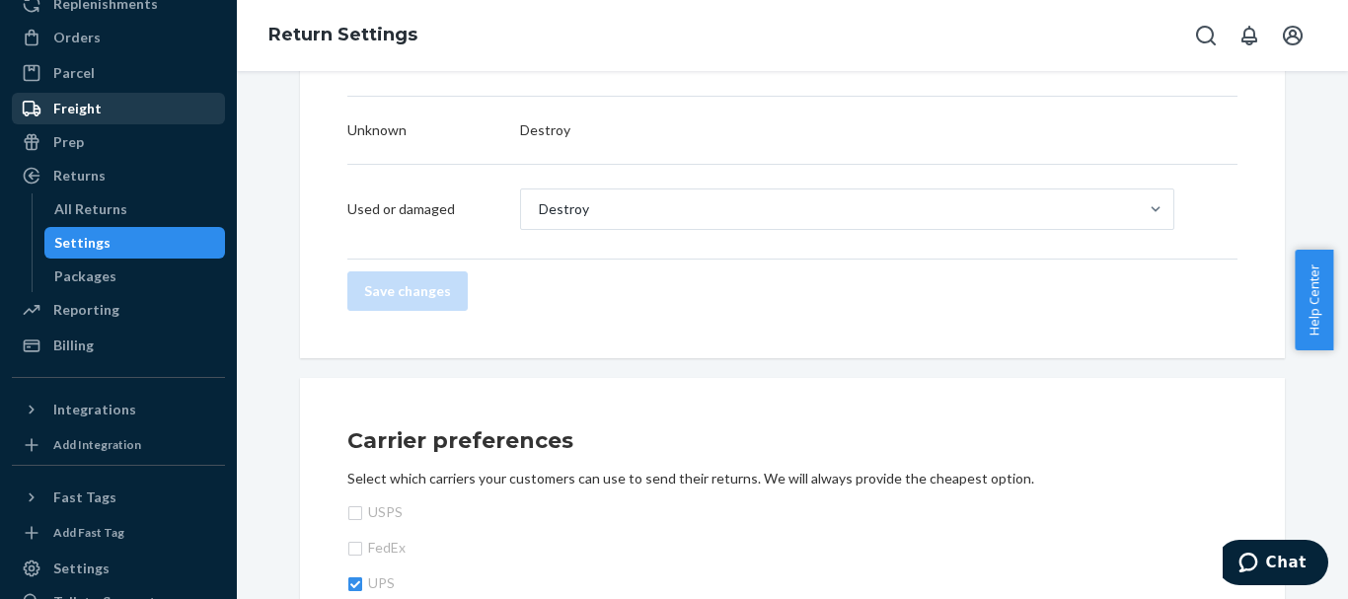
scroll to position [9, 0]
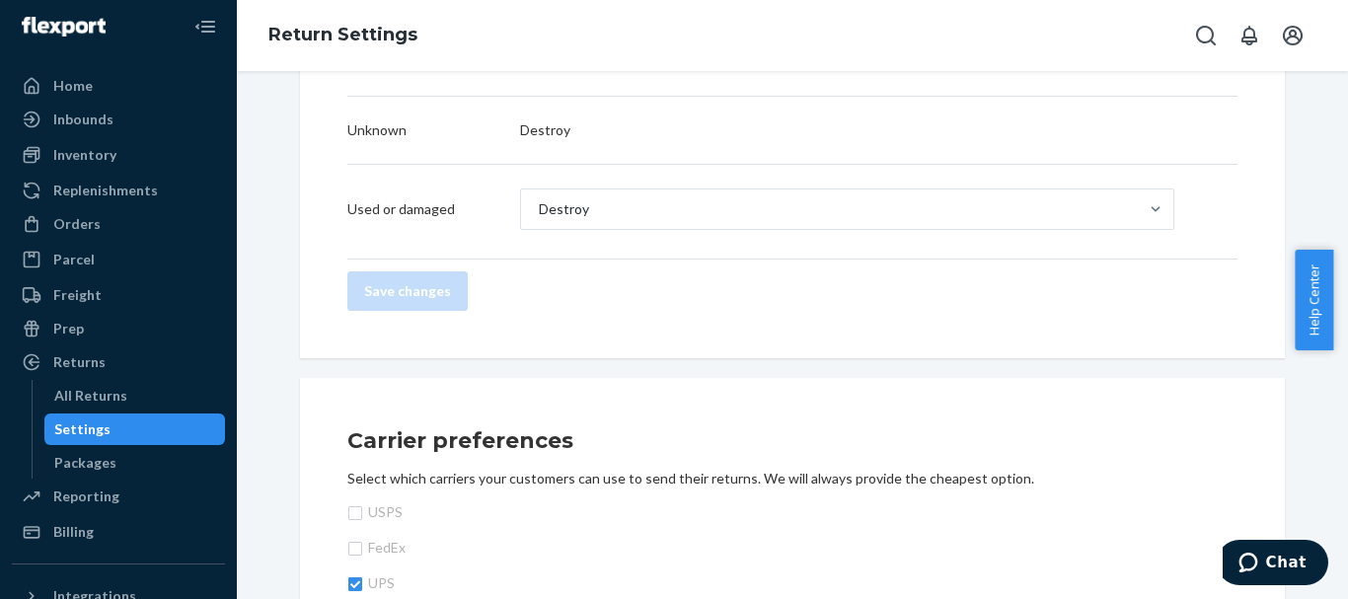
click at [139, 427] on div "Settings" at bounding box center [135, 430] width 178 height 28
click at [86, 416] on div "Settings" at bounding box center [135, 430] width 178 height 28
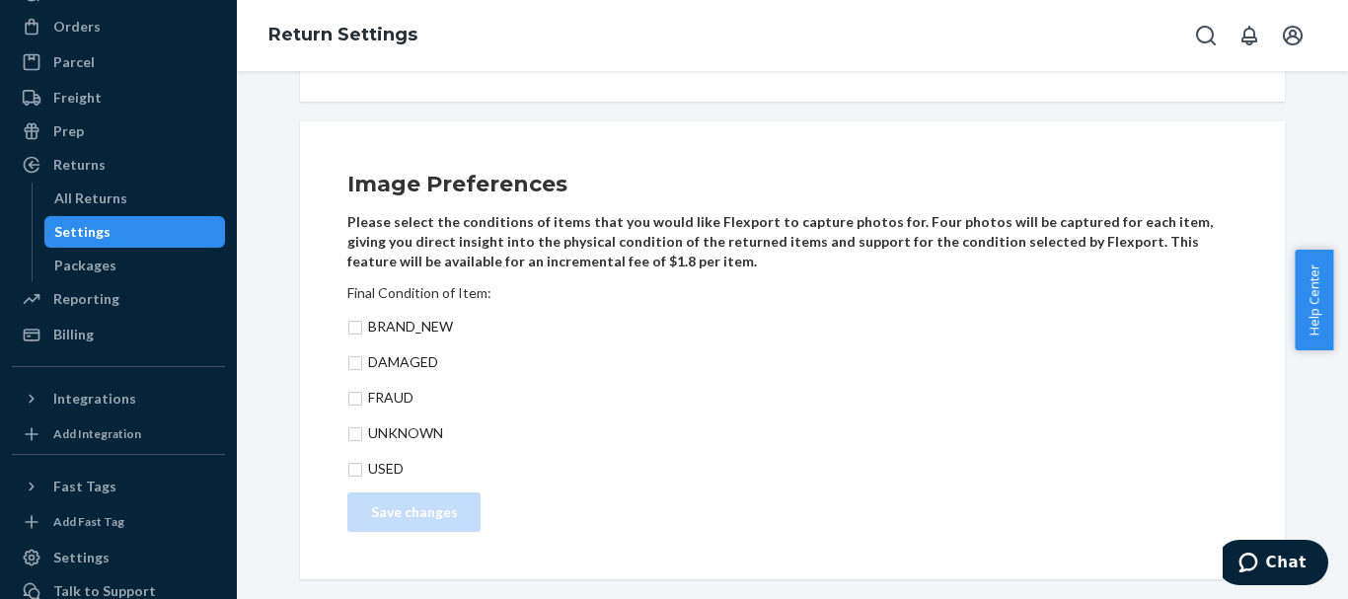
scroll to position [305, 0]
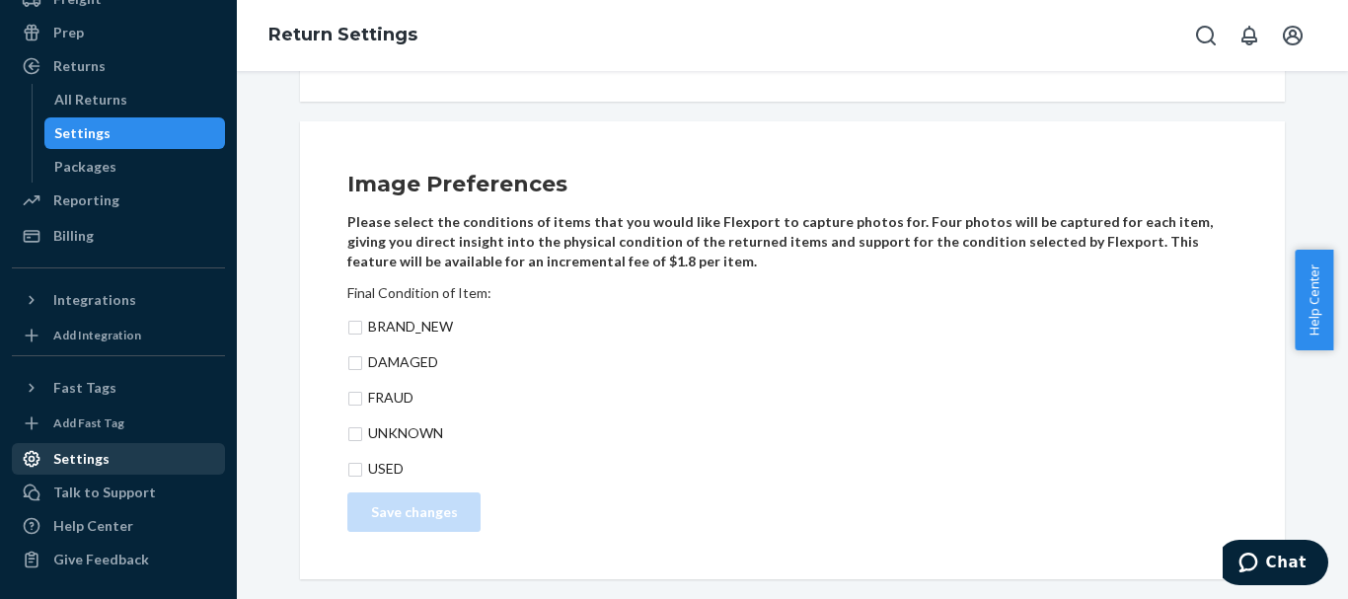
click at [37, 450] on icon at bounding box center [32, 459] width 20 height 20
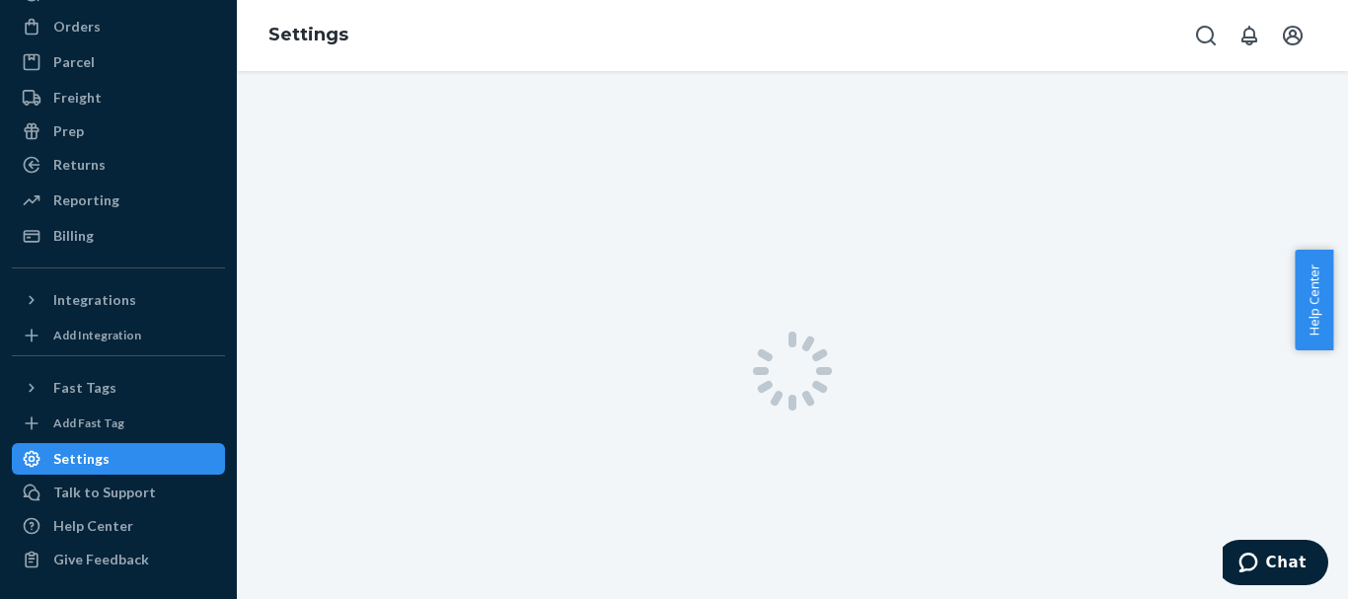
scroll to position [206, 0]
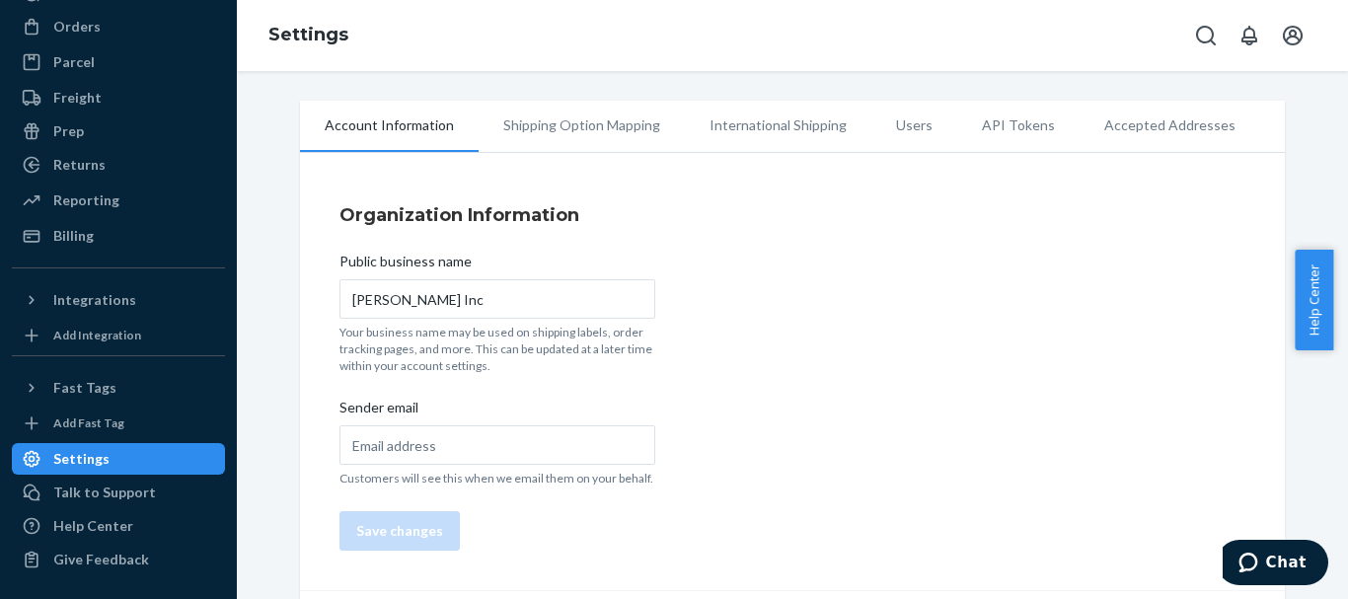
click at [571, 125] on li "Shipping Option Mapping" at bounding box center [582, 125] width 206 height 49
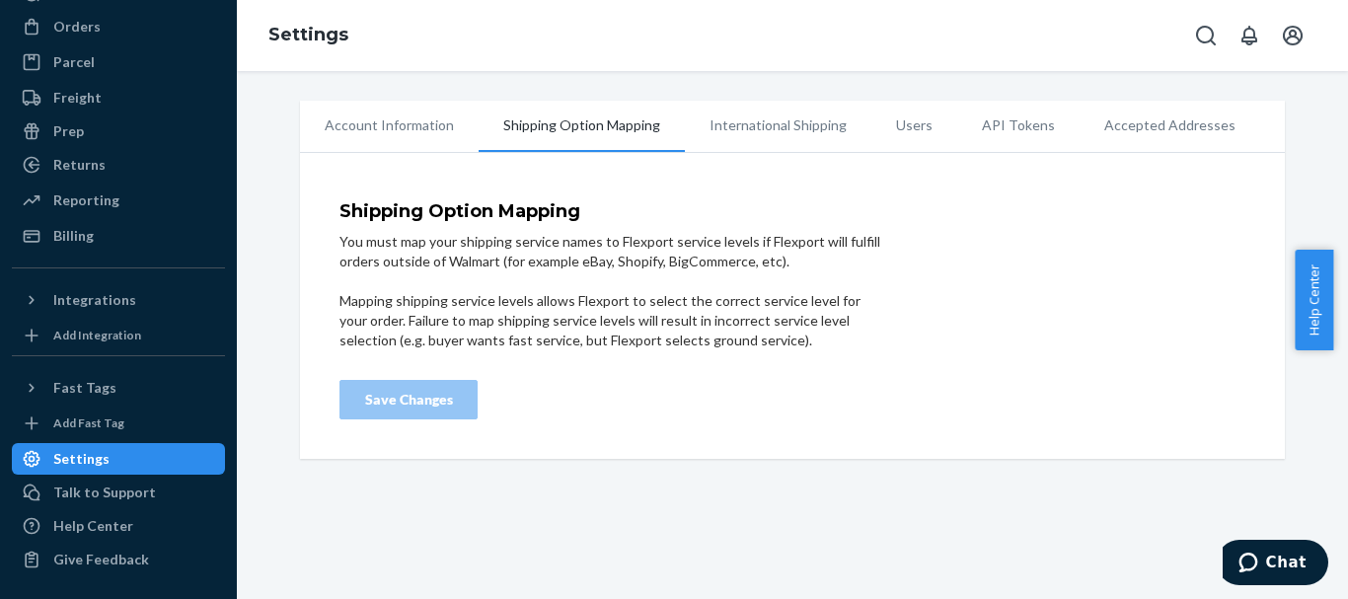
drag, startPoint x: 332, startPoint y: 128, endPoint x: 417, endPoint y: 153, distance: 88.4
click at [333, 128] on li "Account Information" at bounding box center [389, 125] width 179 height 49
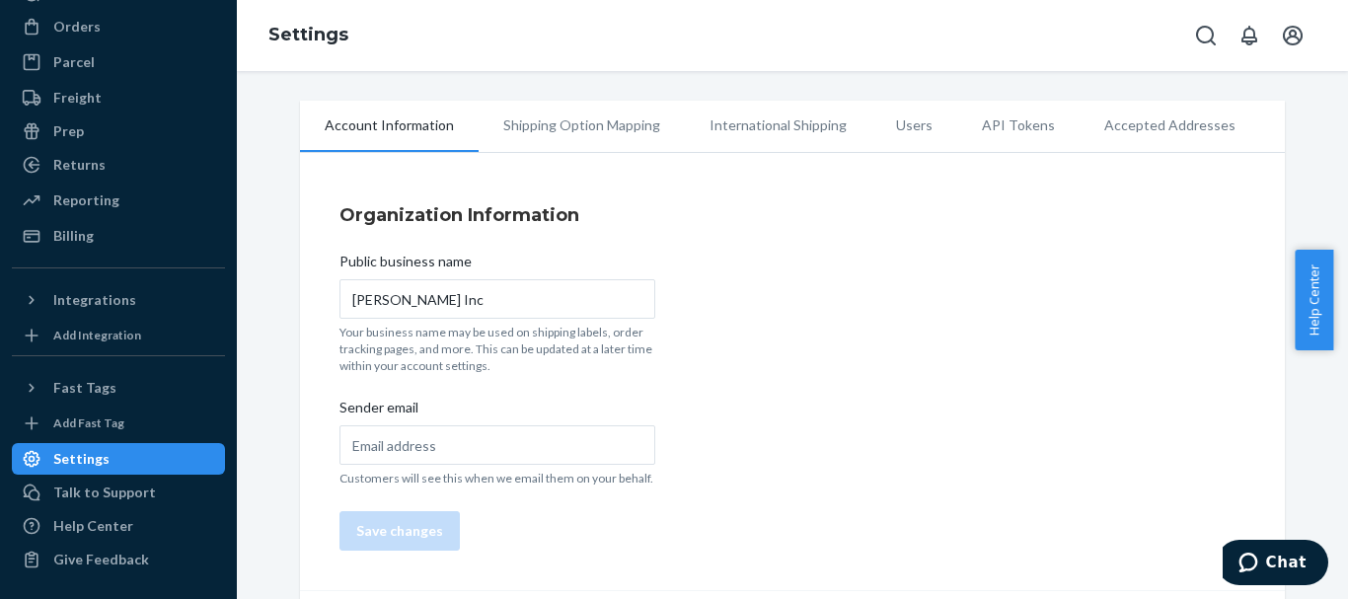
click at [754, 130] on li "International Shipping" at bounding box center [778, 125] width 187 height 49
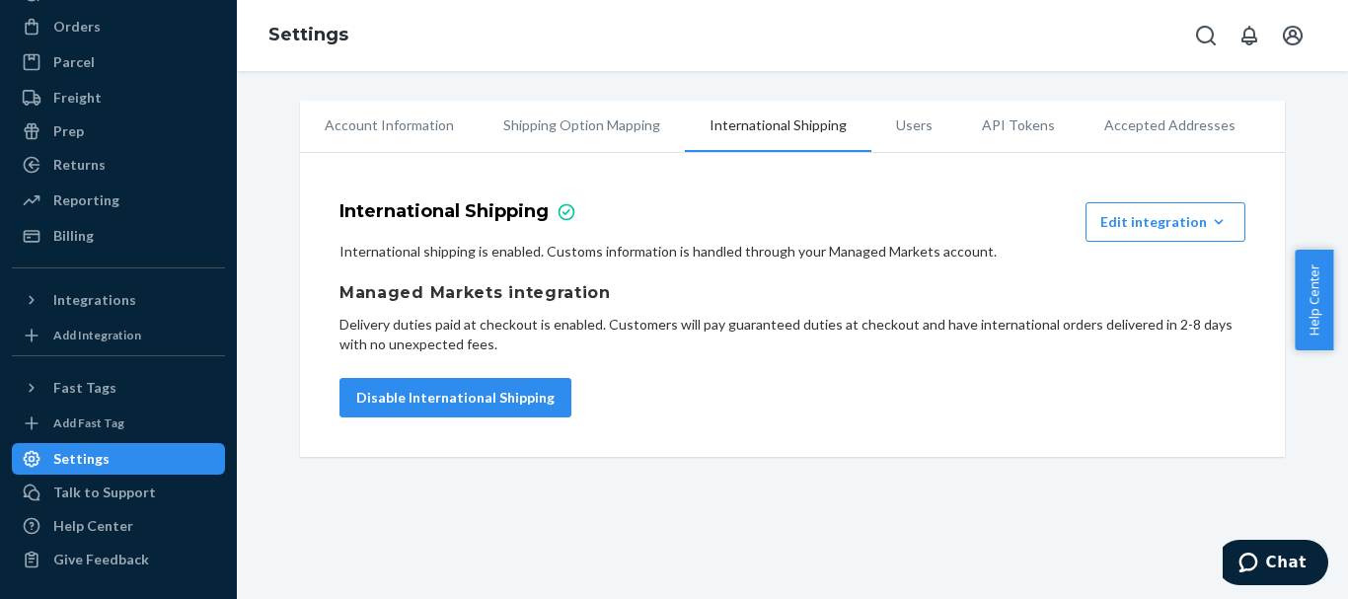
click at [904, 137] on li "Users" at bounding box center [915, 125] width 86 height 49
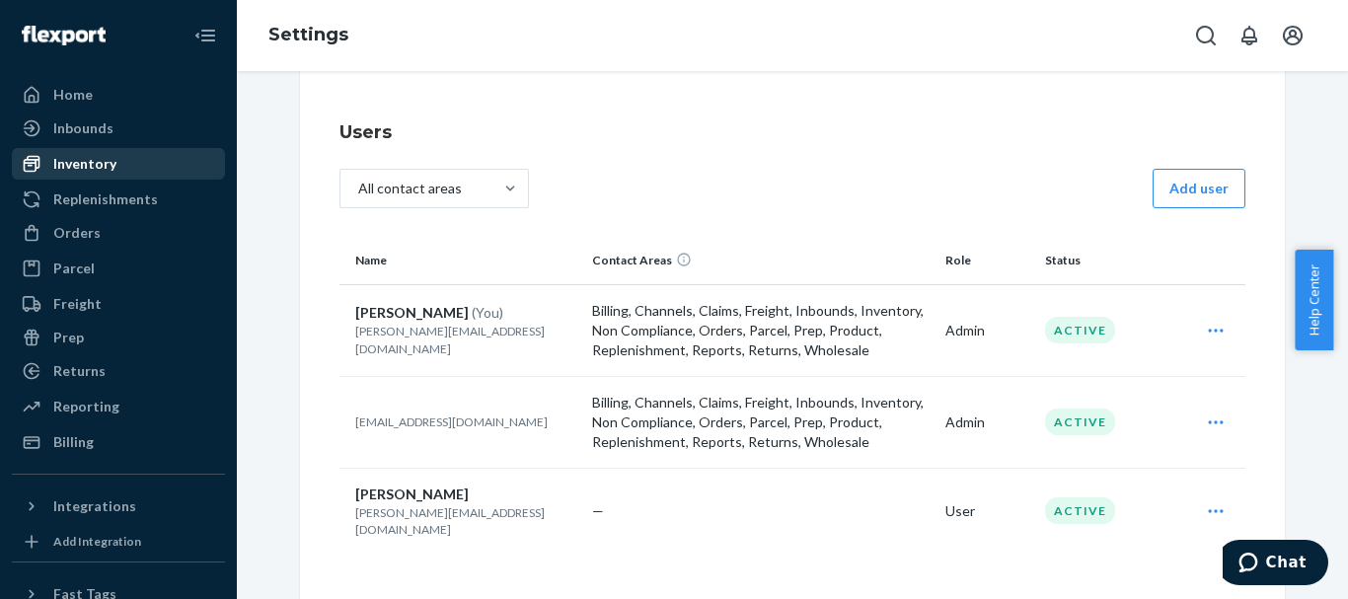
click at [135, 163] on div "Inventory" at bounding box center [118, 164] width 209 height 28
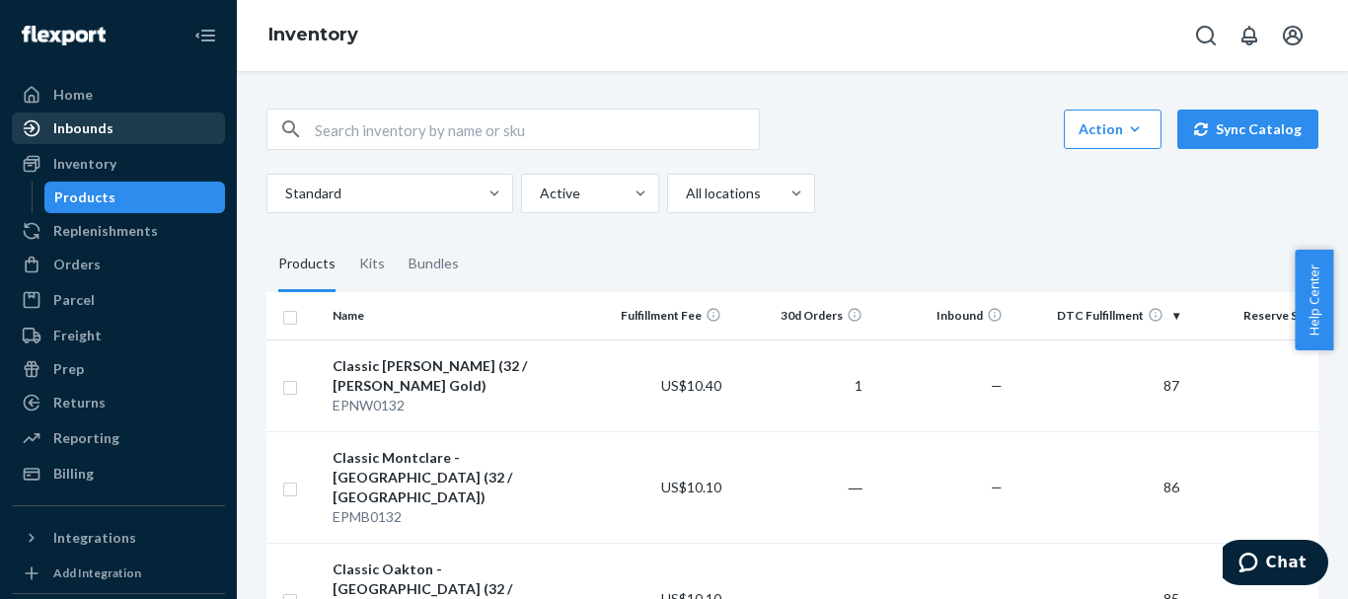
click at [94, 125] on div "Inbounds" at bounding box center [83, 128] width 60 height 20
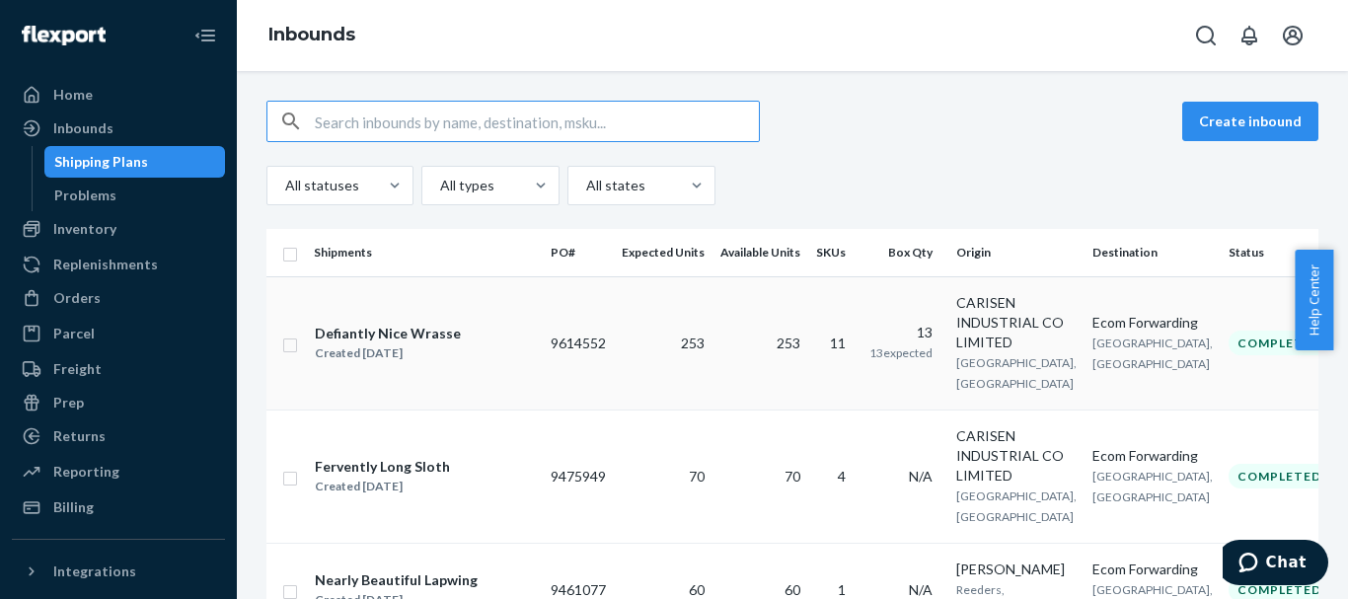
click at [806, 353] on td "253" at bounding box center [761, 342] width 96 height 133
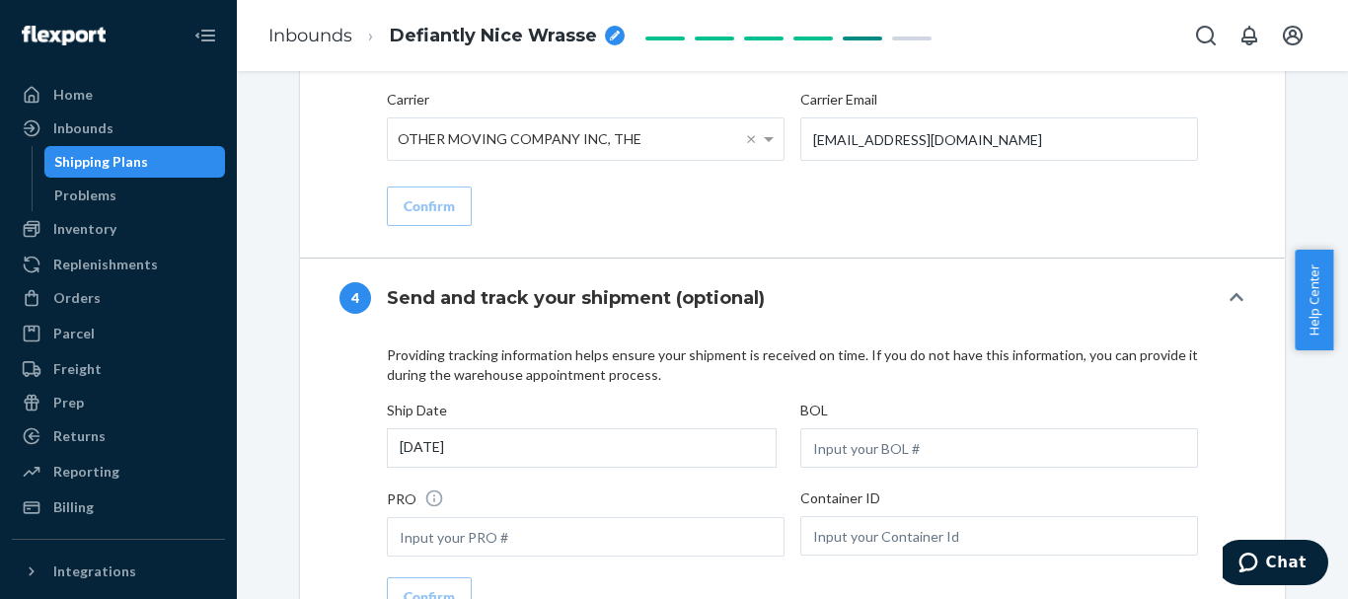
scroll to position [2263, 0]
